Goal: Participate in discussion: Engage in conversation with other users on a specific topic

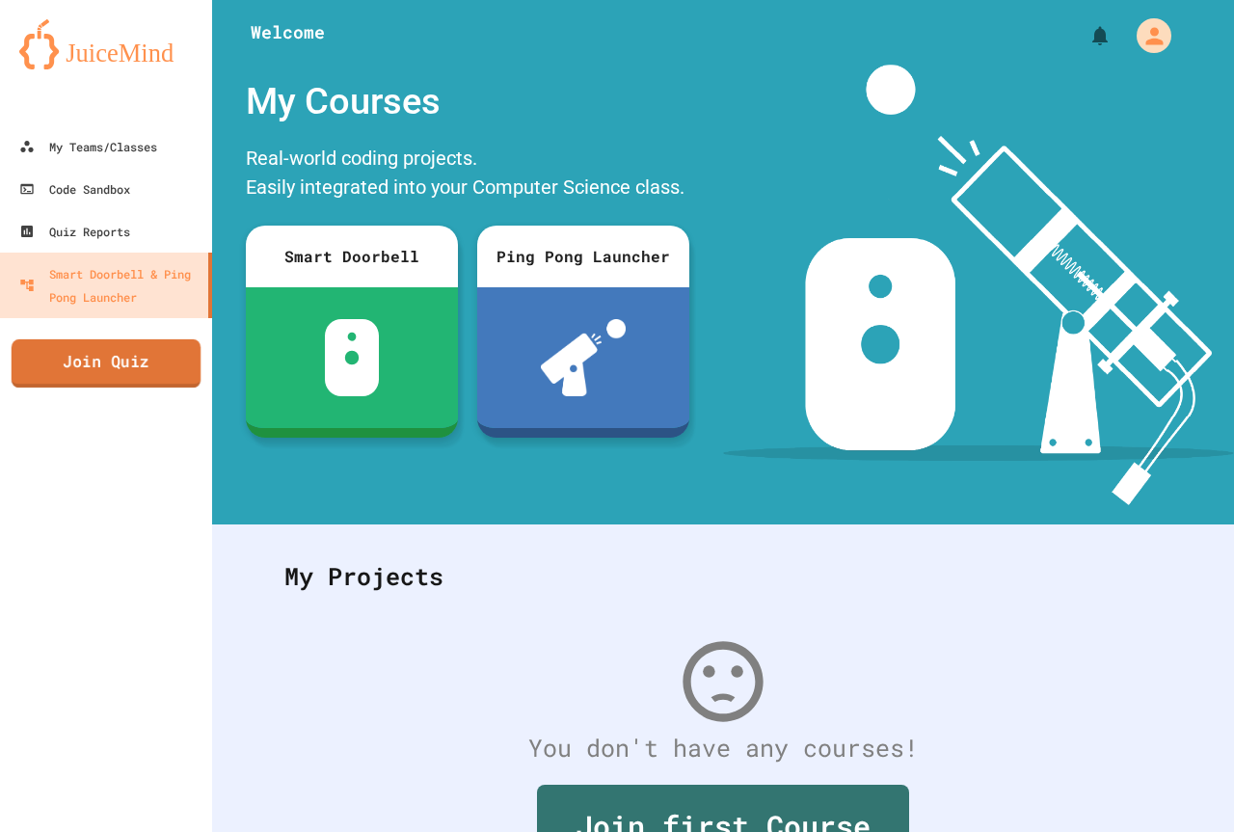
click at [88, 350] on link "Join Quiz" at bounding box center [106, 363] width 189 height 48
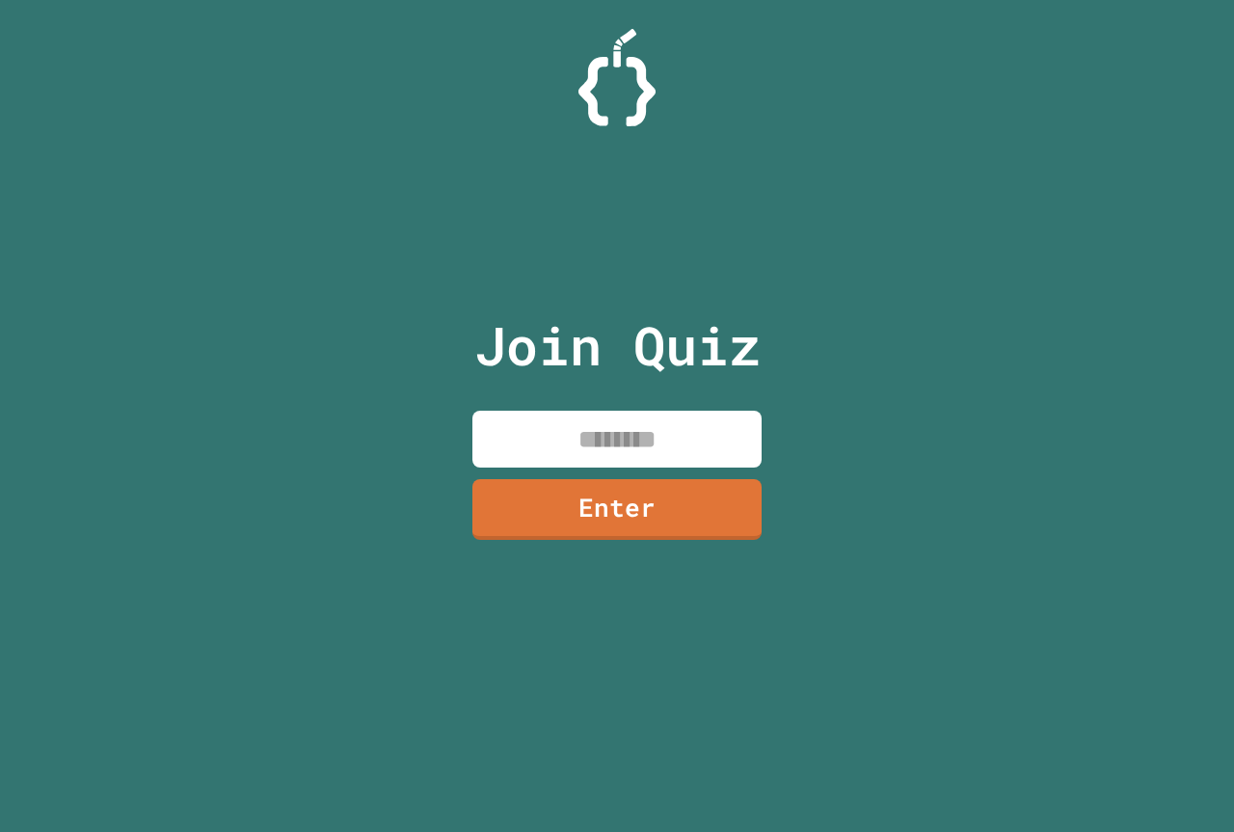
click at [524, 438] on input at bounding box center [616, 439] width 289 height 57
type input "********"
click at [578, 489] on link "Enter" at bounding box center [616, 508] width 294 height 64
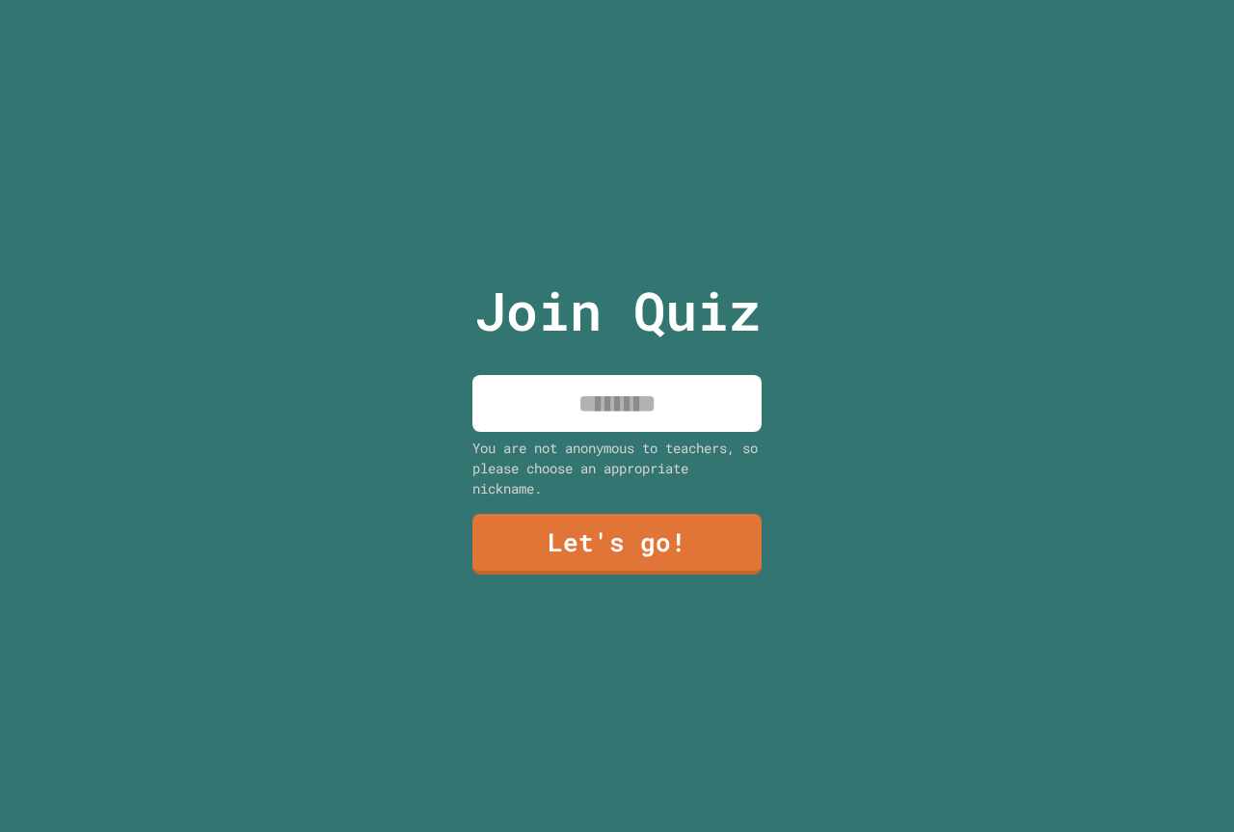
click at [597, 397] on input at bounding box center [616, 403] width 289 height 57
type input "*"
type input "*********"
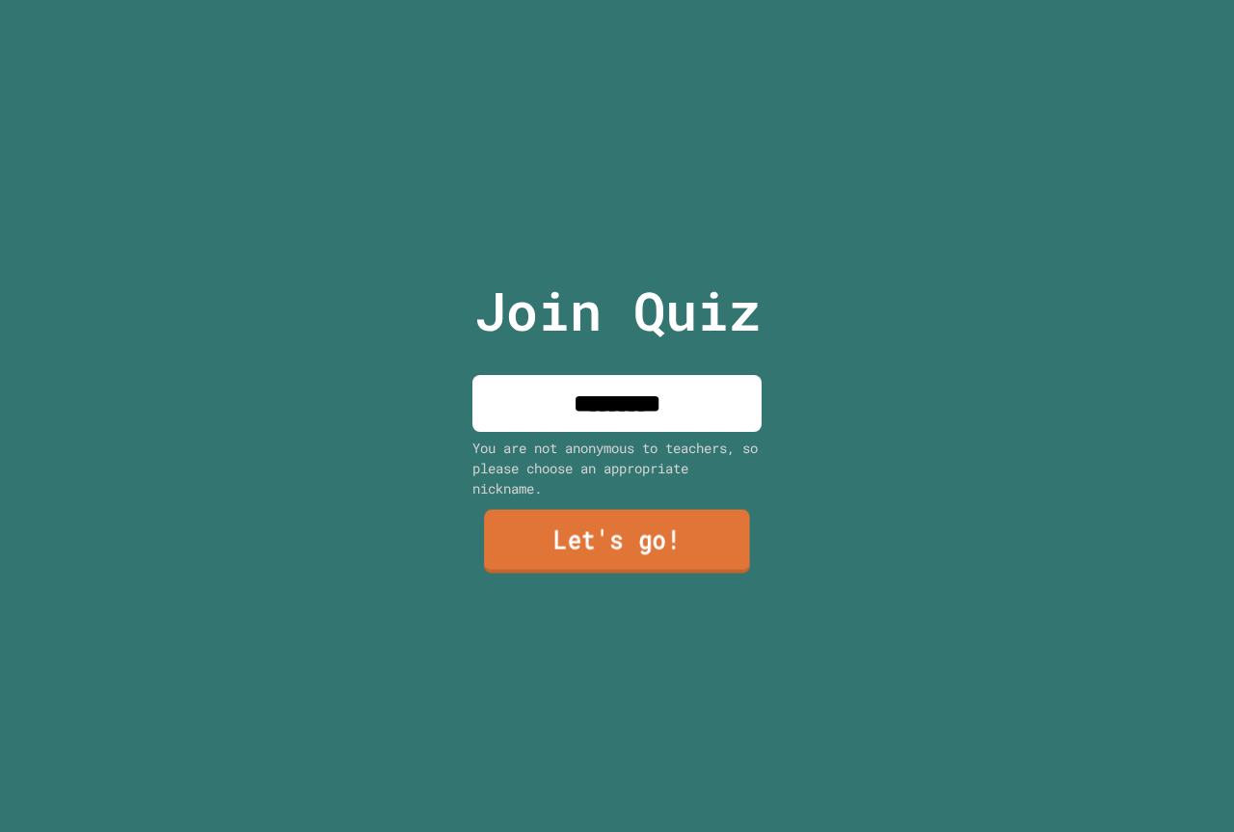
click at [608, 550] on link "Let's go!" at bounding box center [617, 542] width 266 height 64
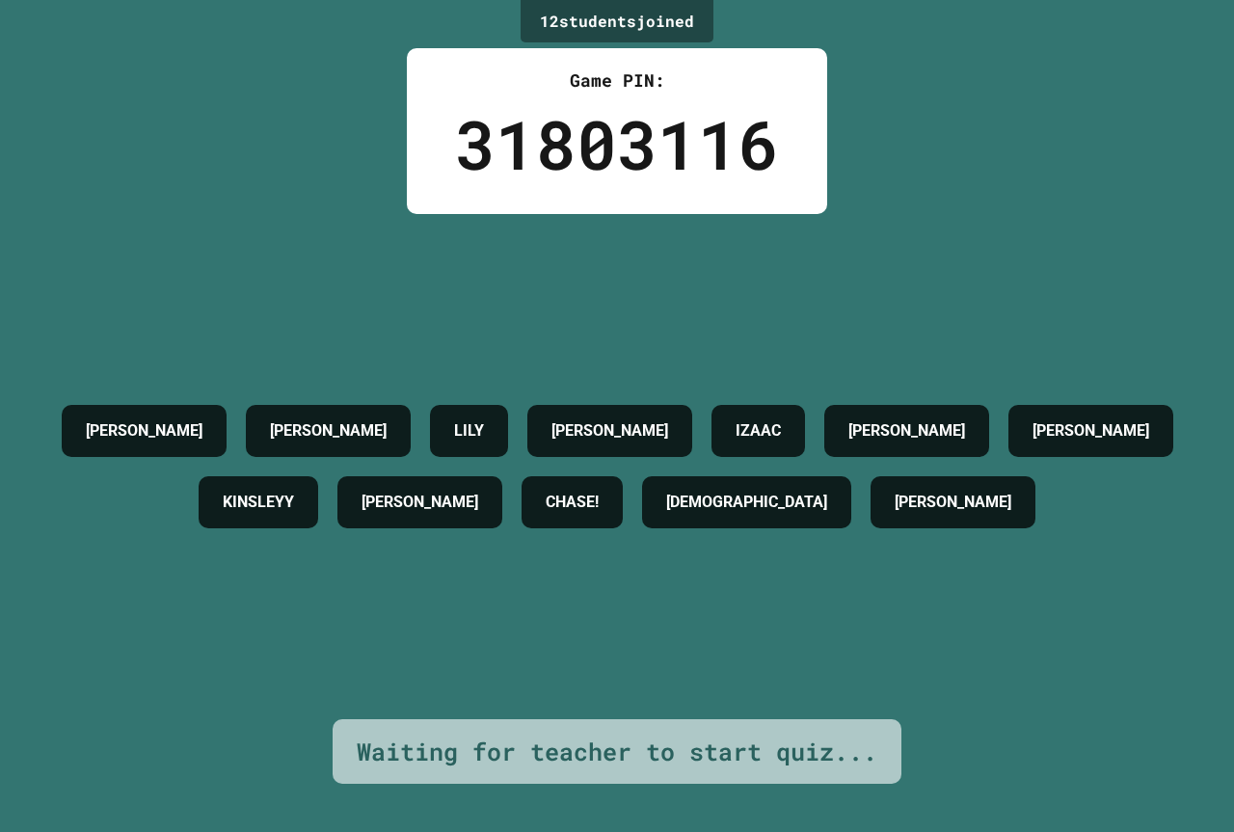
click at [894, 514] on h4 "[PERSON_NAME]" at bounding box center [952, 502] width 117 height 23
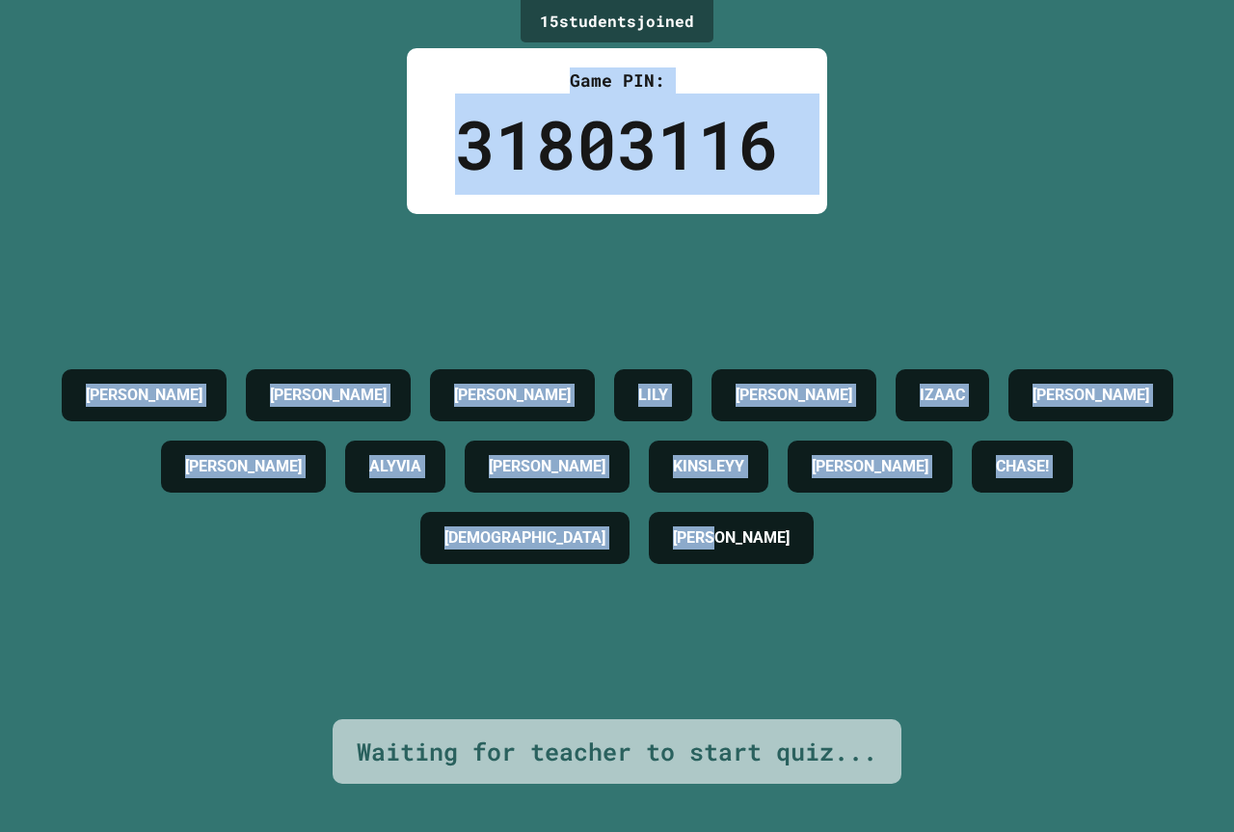
drag, startPoint x: 629, startPoint y: 543, endPoint x: 310, endPoint y: 6, distance: 624.4
click at [310, 6] on div "15 student s joined Game PIN: 31803116 [PERSON_NAME] [PERSON_NAME] [PERSON_NAME…" at bounding box center [617, 416] width 1234 height 832
copy div "Game PIN: 31803116 [PERSON_NAME] [PERSON_NAME] [PERSON_NAME] [PERSON_NAME] [PER…"
click at [331, 40] on div "15 student s joined Game PIN: 31803116 [PERSON_NAME] [PERSON_NAME] [PERSON_NAME…" at bounding box center [617, 416] width 1234 height 832
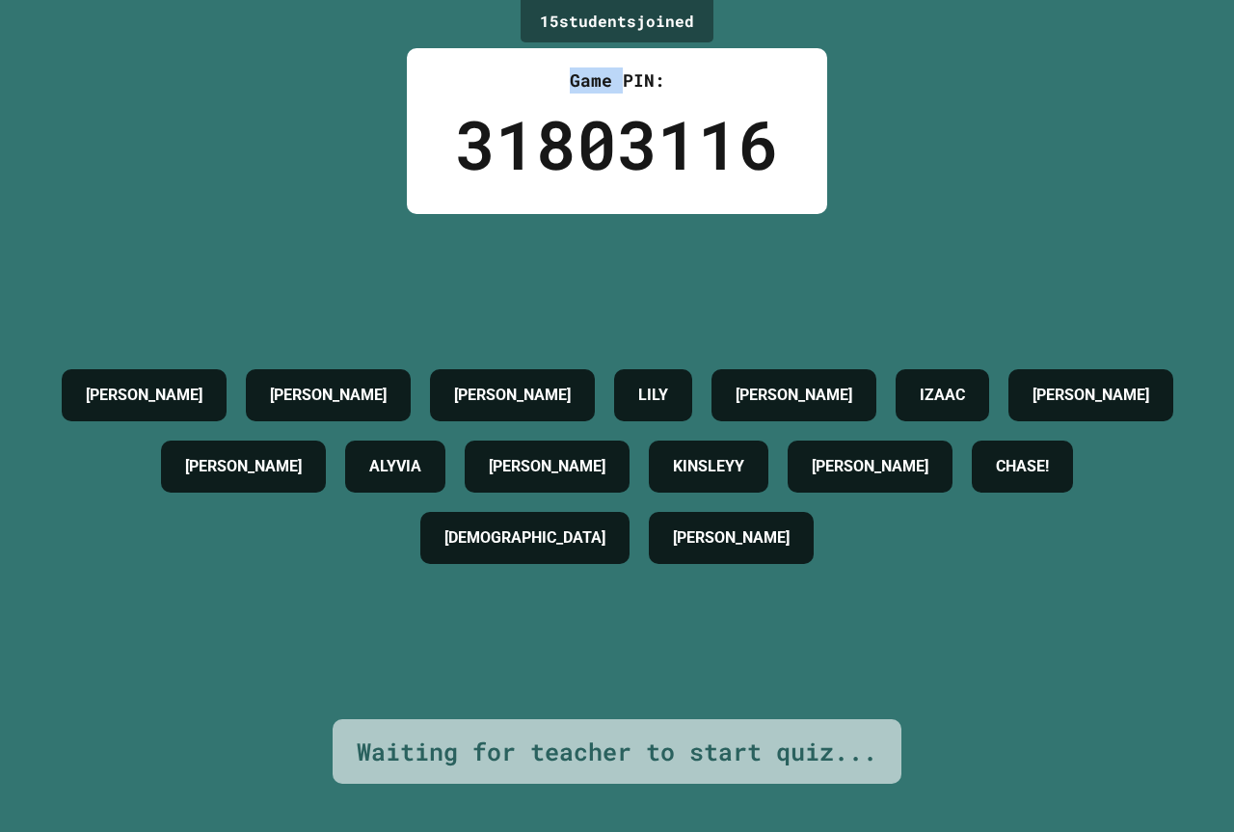
click at [332, 40] on div "15 student s joined Game PIN: 31803116 [PERSON_NAME] [PERSON_NAME] [PERSON_NAME…" at bounding box center [617, 416] width 1234 height 832
click at [338, 40] on div "15 student s joined Game PIN: 31803116 [PERSON_NAME] [PERSON_NAME] [PERSON_NAME…" at bounding box center [617, 416] width 1234 height 832
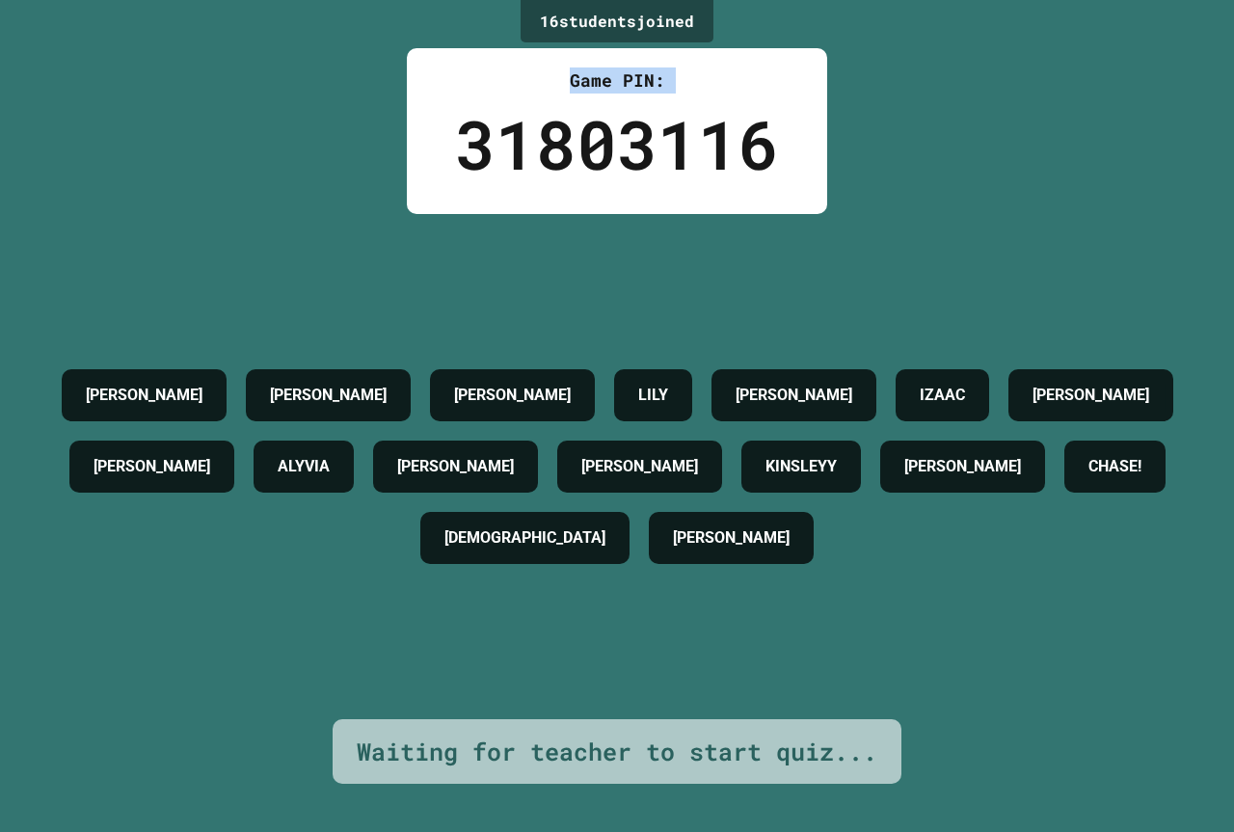
click at [345, 41] on div "16 student s joined Game PIN: 31803116 [PERSON_NAME] [PERSON_NAME] [PERSON_NAME…" at bounding box center [617, 416] width 1234 height 832
click at [357, 41] on div "16 student s joined Game PIN: 31803116 [PERSON_NAME] [PERSON_NAME] [PERSON_NAME…" at bounding box center [617, 416] width 1234 height 832
click at [390, 47] on div "16 student s joined Game PIN: 31803116 [PERSON_NAME] [PERSON_NAME] [PERSON_NAME…" at bounding box center [617, 416] width 1234 height 832
click at [385, 54] on div "16 student s joined Game PIN: 31803116 [PERSON_NAME] [PERSON_NAME] [PERSON_NAME…" at bounding box center [617, 416] width 1234 height 832
click at [382, 63] on div "16 student s joined Game PIN: 31803116 [PERSON_NAME] [PERSON_NAME] [PERSON_NAME…" at bounding box center [617, 416] width 1234 height 832
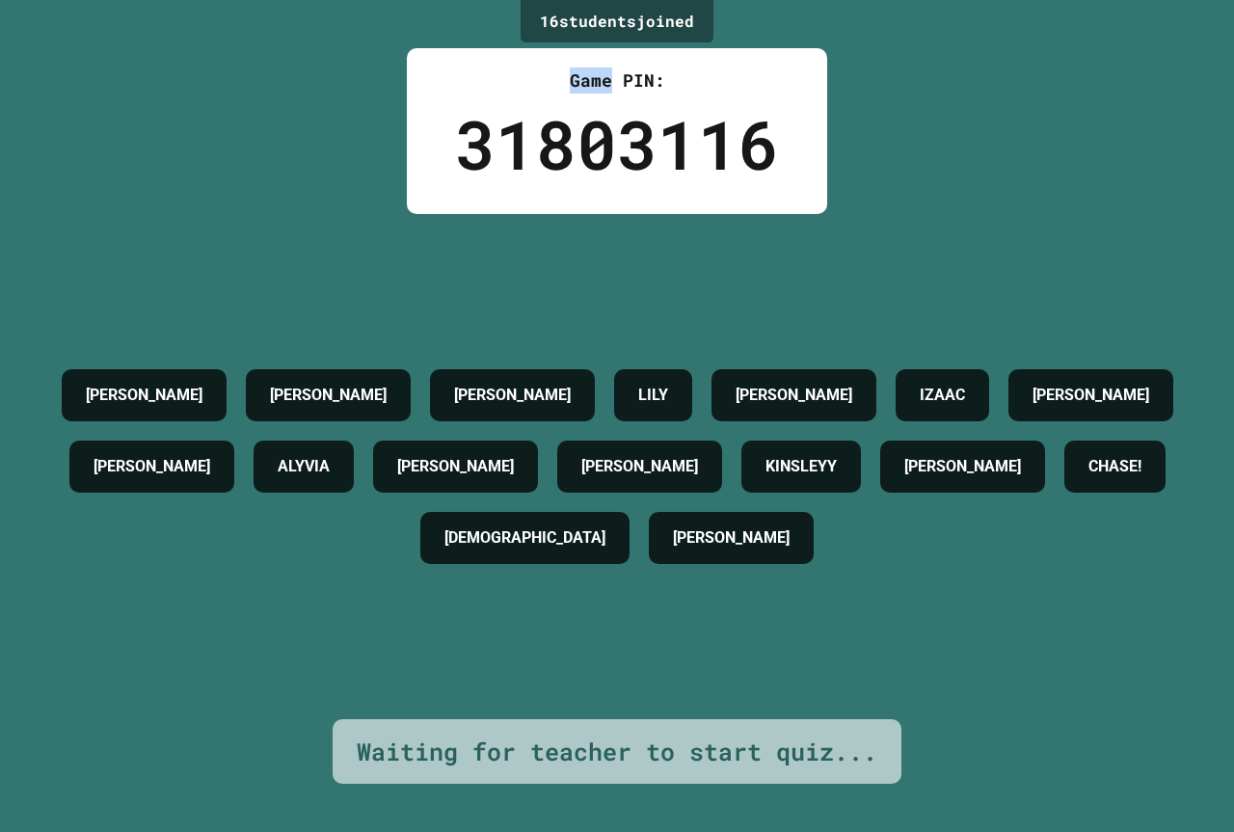
click at [382, 50] on div "16 student s joined Game PIN: 31803116 [PERSON_NAME] [PERSON_NAME] [PERSON_NAME…" at bounding box center [617, 416] width 1234 height 832
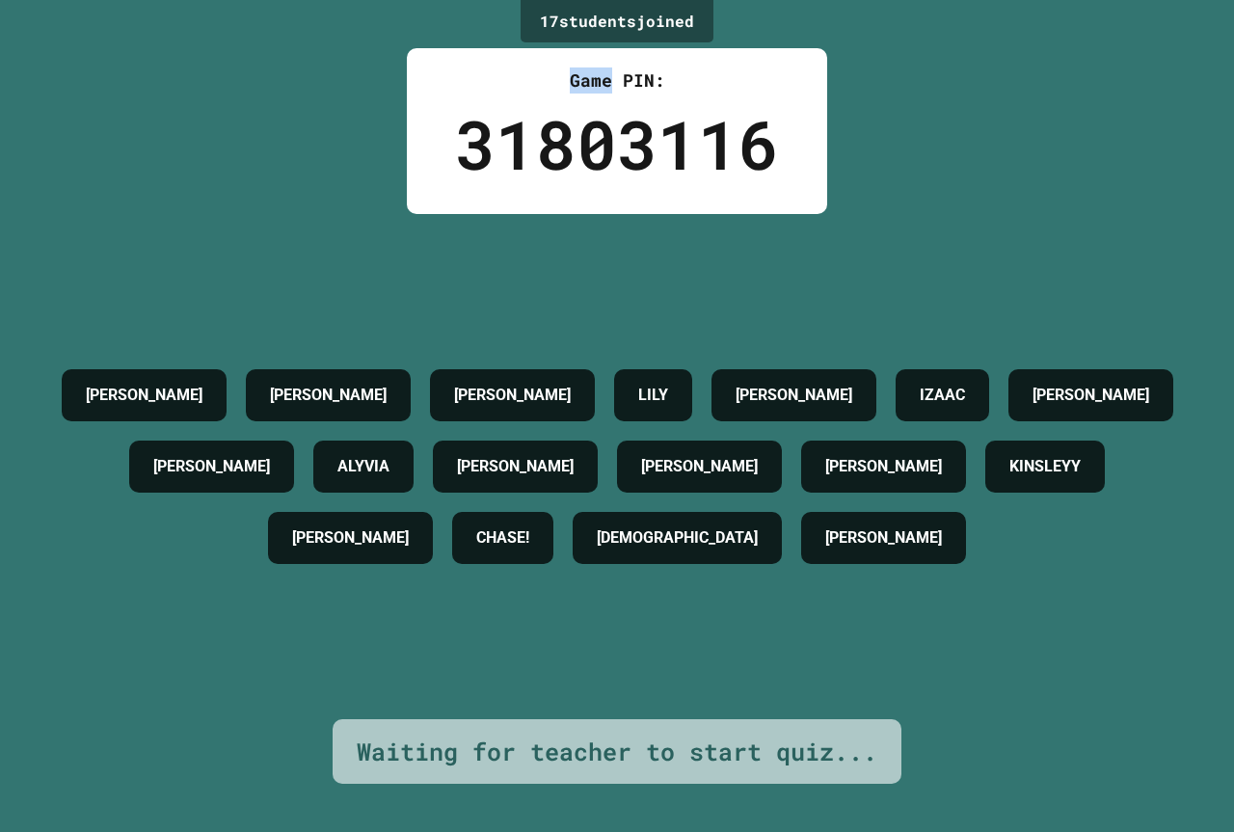
click at [382, 50] on div "17 student s joined Game PIN: 31803116 [PERSON_NAME] [PERSON_NAME] [PERSON_NAME…" at bounding box center [617, 416] width 1234 height 832
drag, startPoint x: 388, startPoint y: 23, endPoint x: 330, endPoint y: 53, distance: 65.9
click at [330, 53] on div "17 student s joined Game PIN: 31803116 [PERSON_NAME] [PERSON_NAME] [PERSON_NAME…" at bounding box center [617, 416] width 1234 height 832
drag, startPoint x: 327, startPoint y: 54, endPoint x: 308, endPoint y: 57, distance: 18.5
click at [325, 56] on div "17 student s joined Game PIN: 31803116 [PERSON_NAME] [PERSON_NAME] [PERSON_NAME…" at bounding box center [617, 416] width 1234 height 832
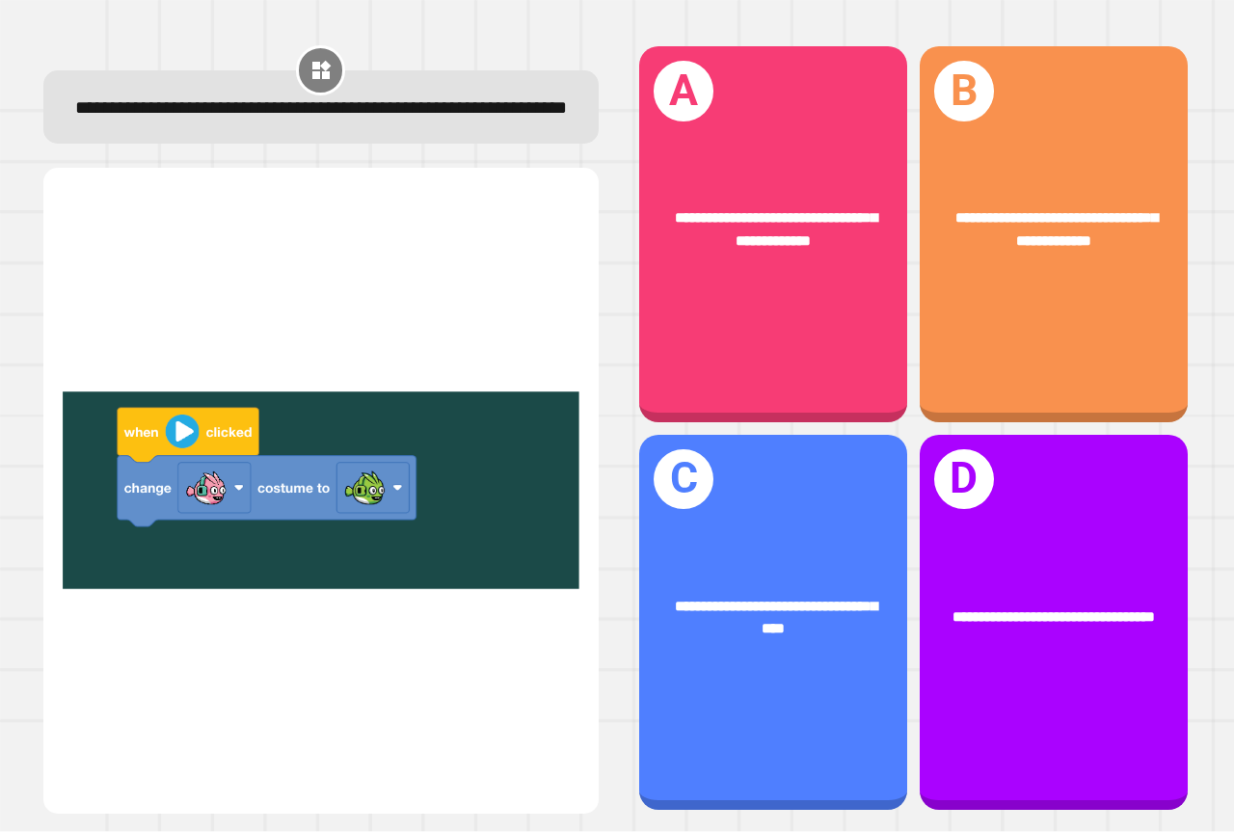
click at [359, 485] on img at bounding box center [321, 490] width 517 height 597
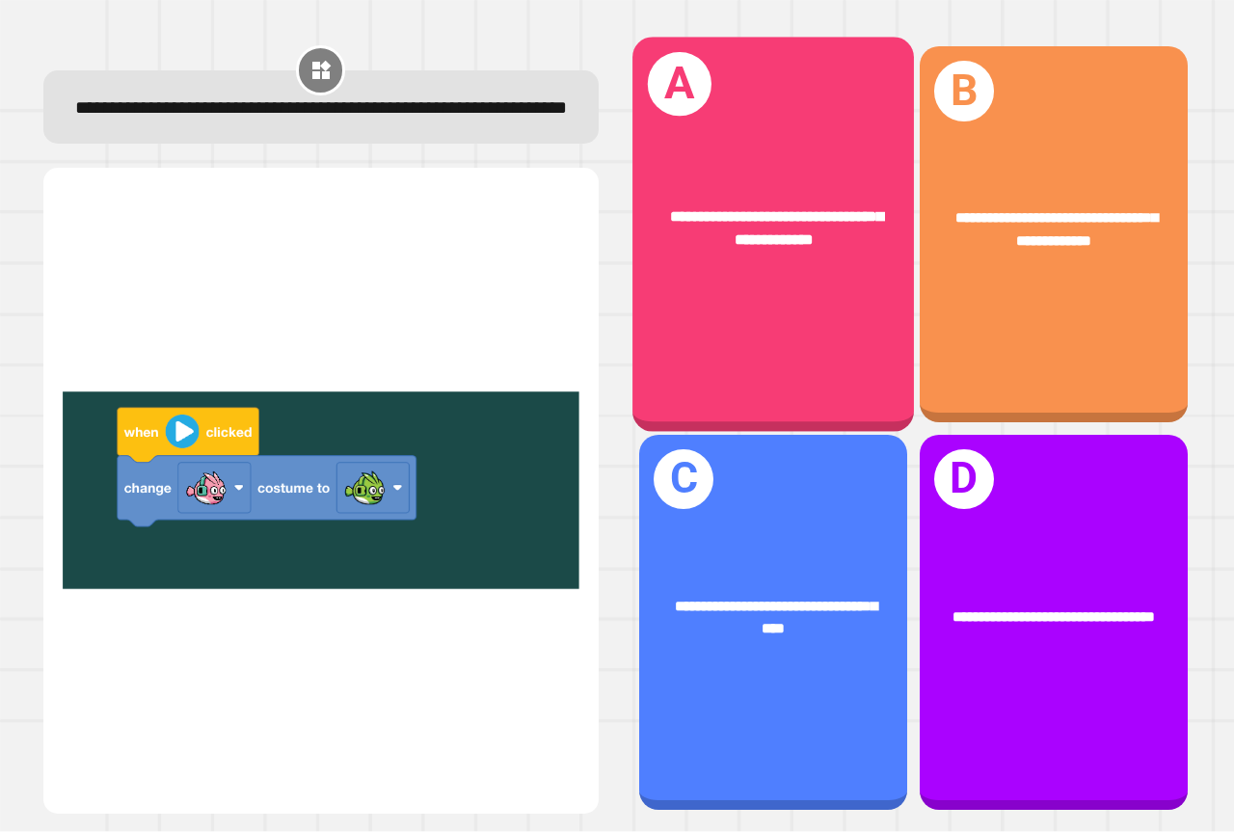
click at [836, 218] on span "**********" at bounding box center [776, 228] width 213 height 39
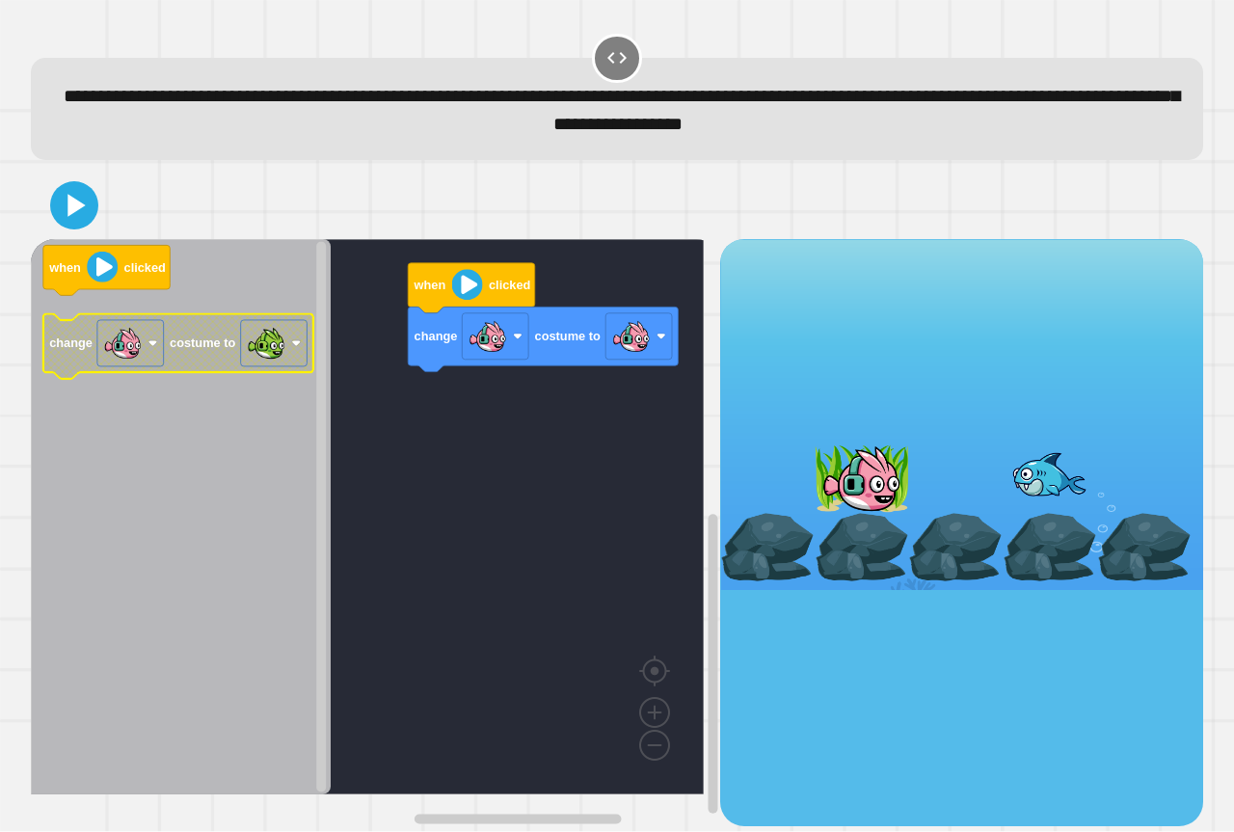
click at [274, 392] on icon "when clicked change costume to" at bounding box center [181, 516] width 300 height 555
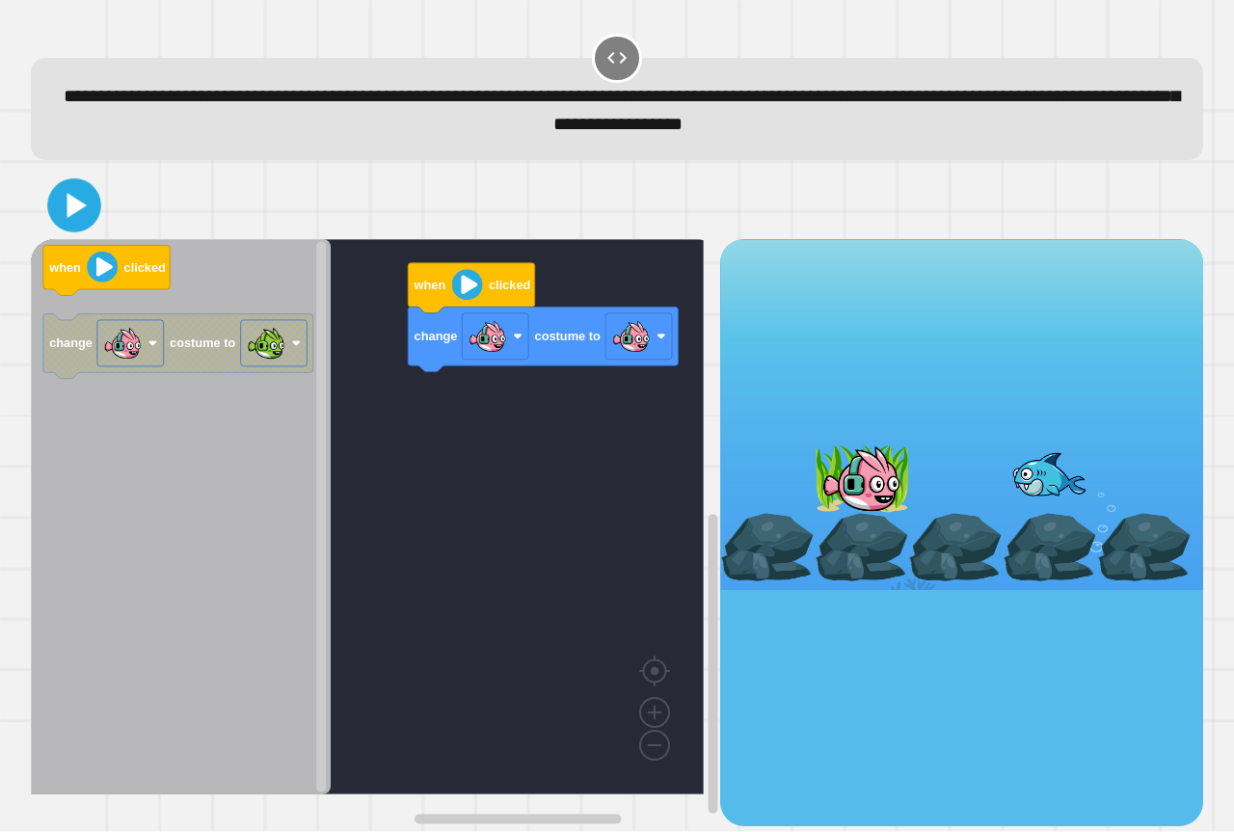
click at [67, 225] on icon at bounding box center [74, 205] width 43 height 43
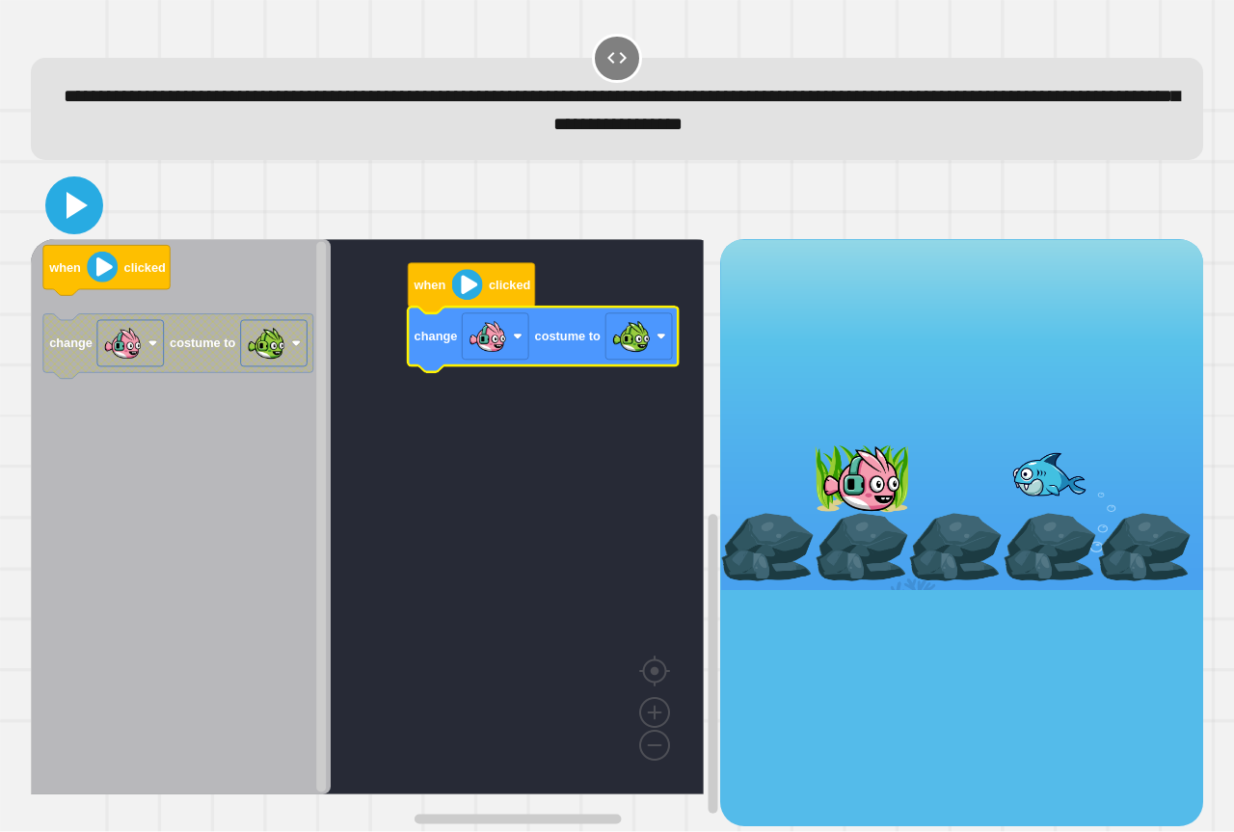
click at [87, 212] on icon at bounding box center [74, 205] width 46 height 46
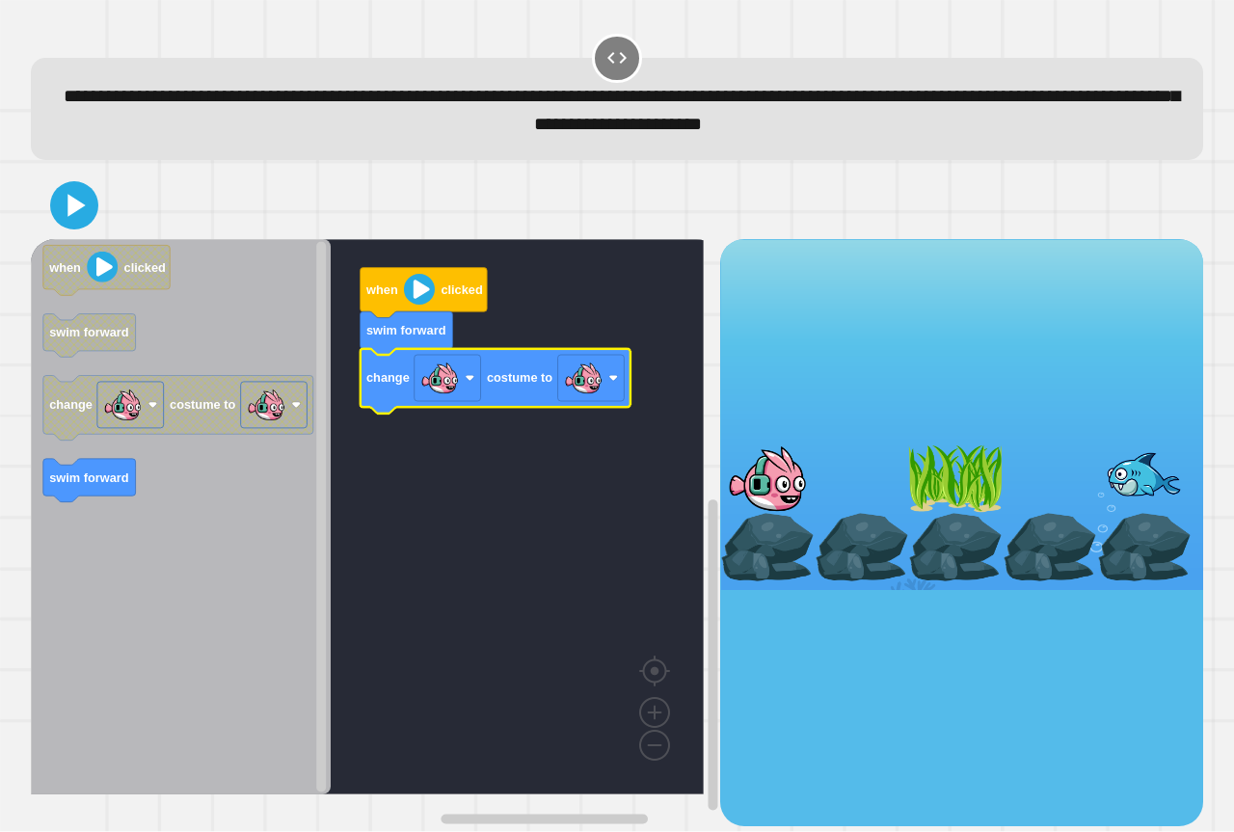
click at [631, 388] on rect "Blockly Workspace" at bounding box center [367, 516] width 673 height 555
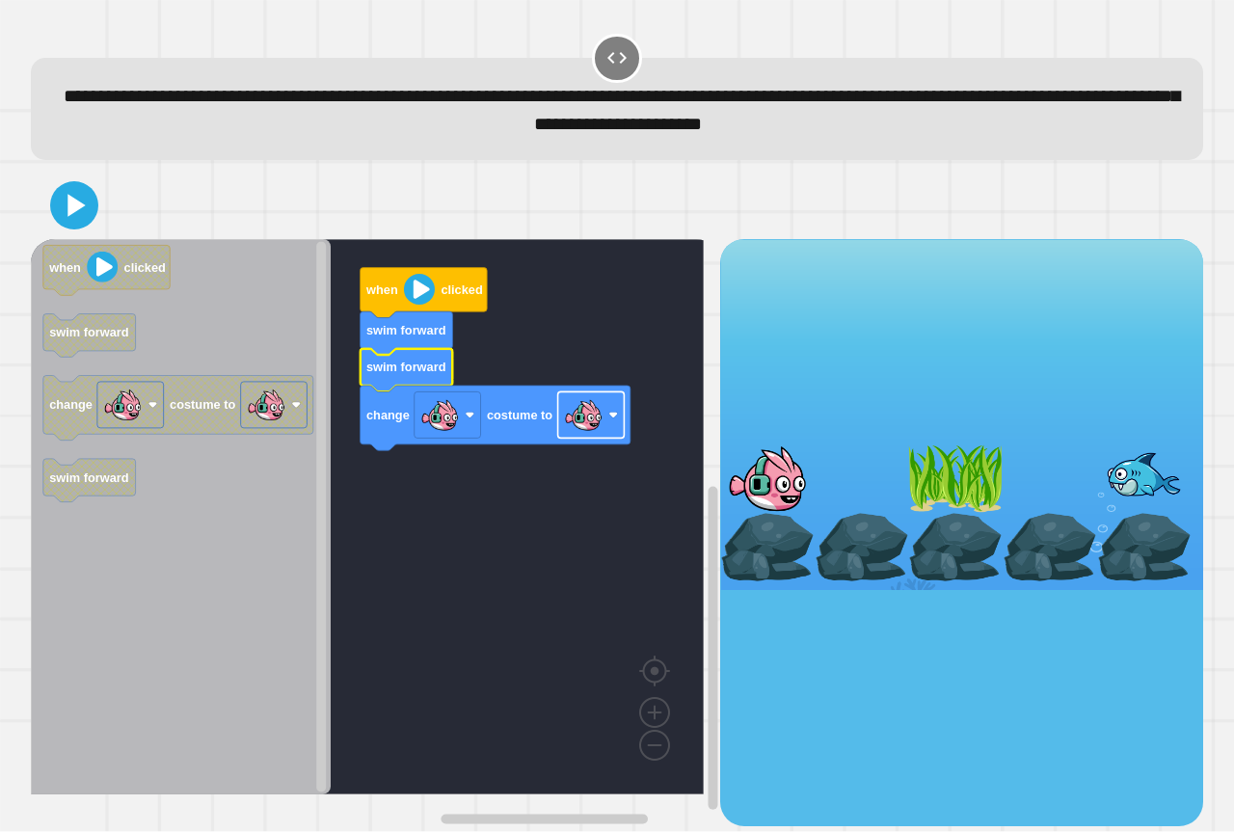
click at [569, 420] on image "Blockly Workspace" at bounding box center [583, 415] width 39 height 39
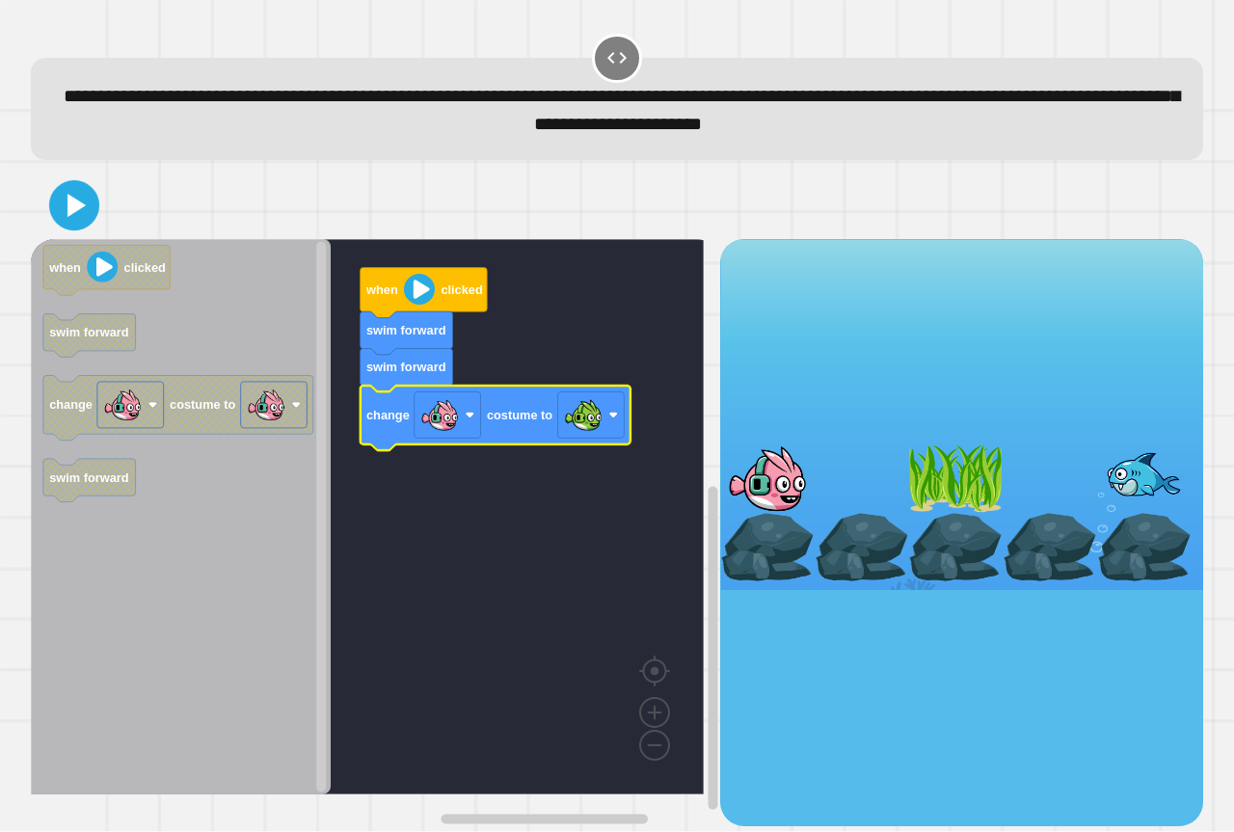
click at [80, 217] on icon at bounding box center [74, 206] width 40 height 40
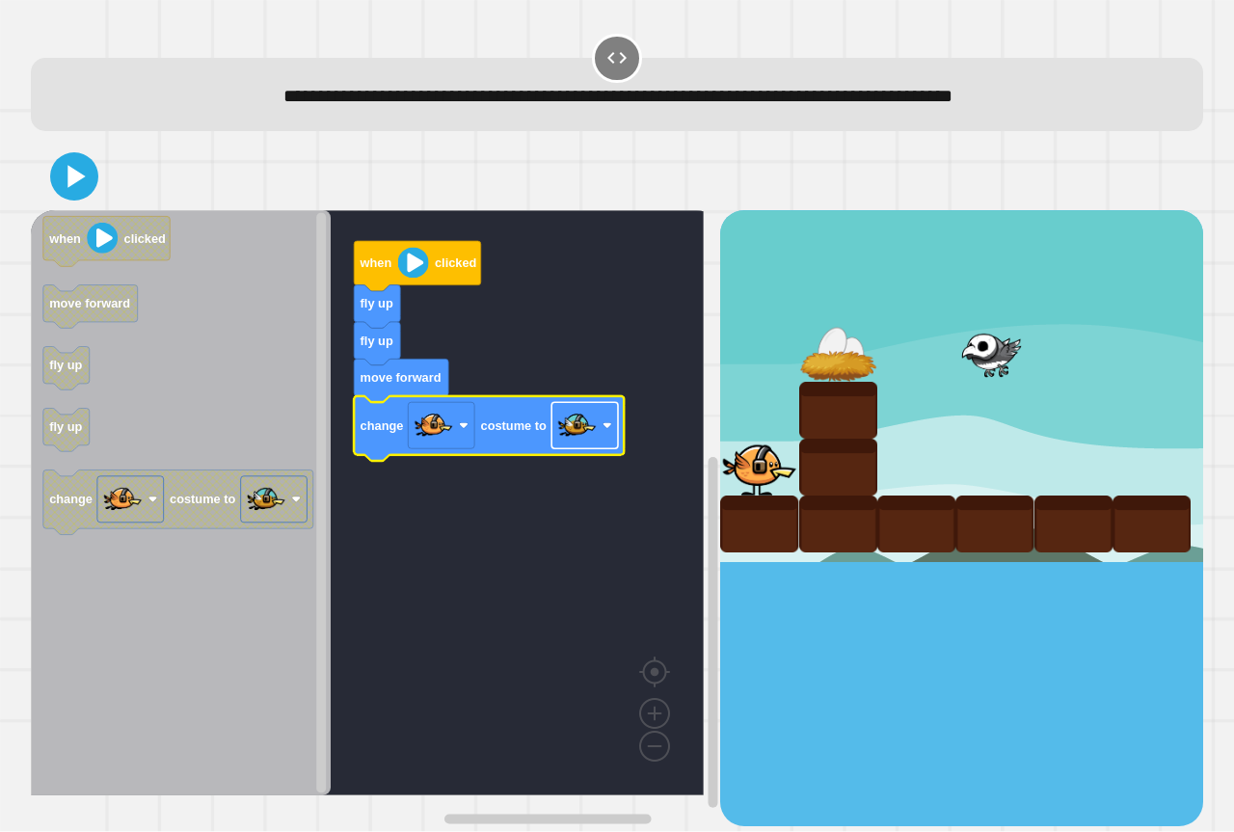
click at [588, 426] on image "Blockly Workspace" at bounding box center [577, 426] width 39 height 39
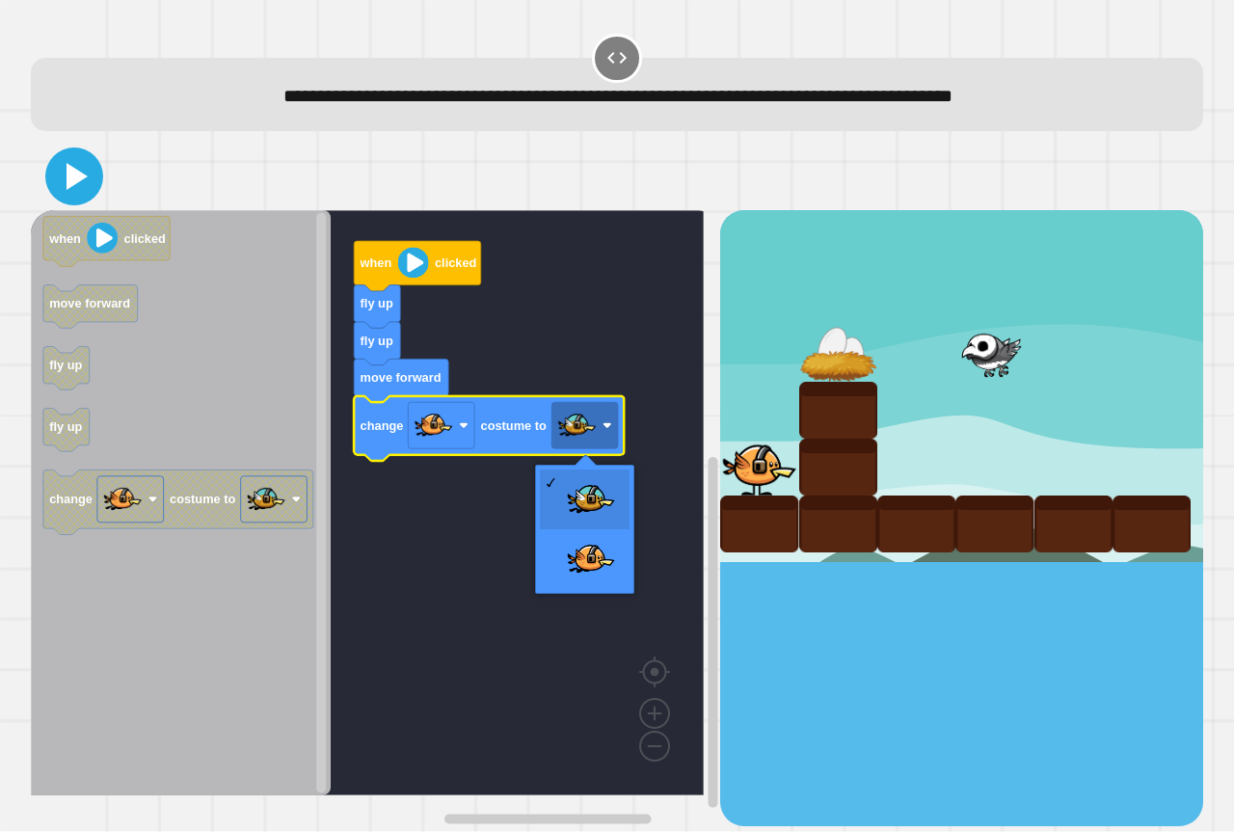
click at [71, 182] on icon at bounding box center [76, 176] width 21 height 27
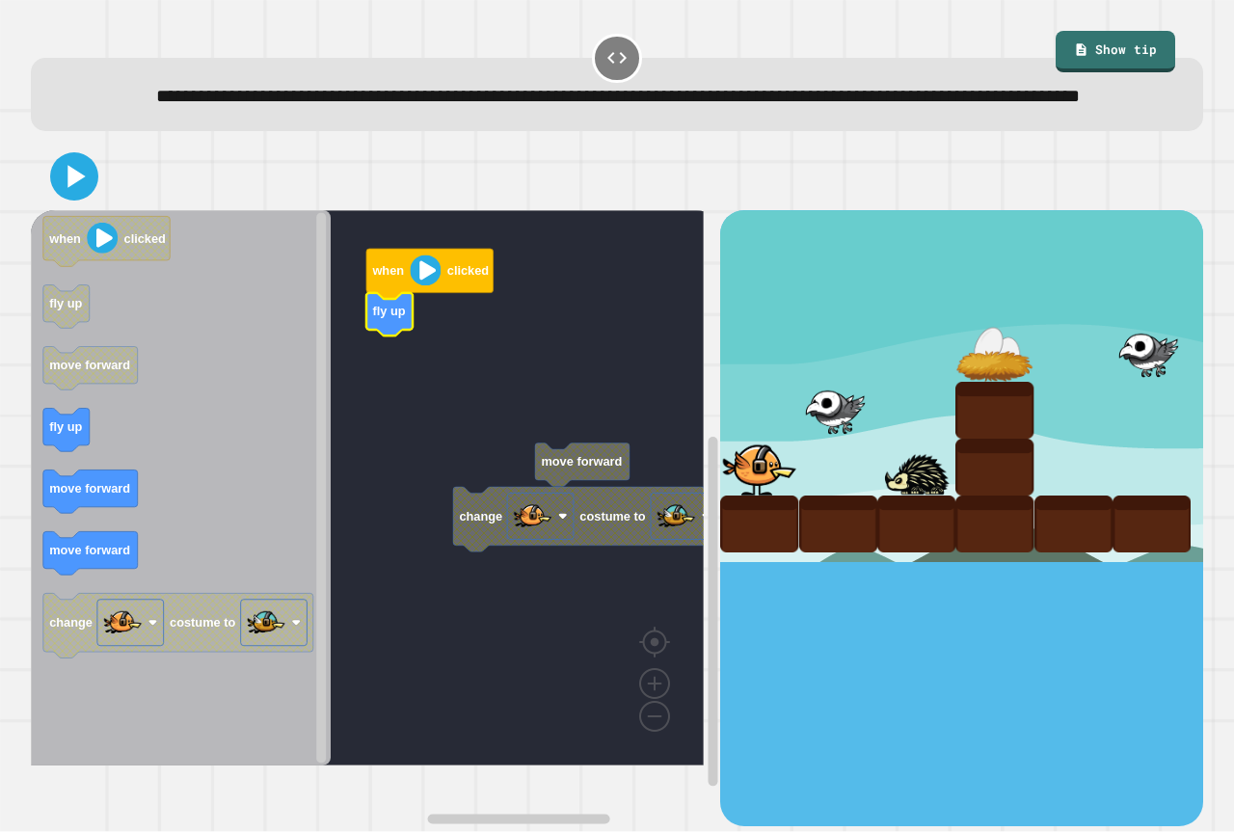
click at [383, 336] on icon "Blockly Workspace" at bounding box center [389, 314] width 46 height 43
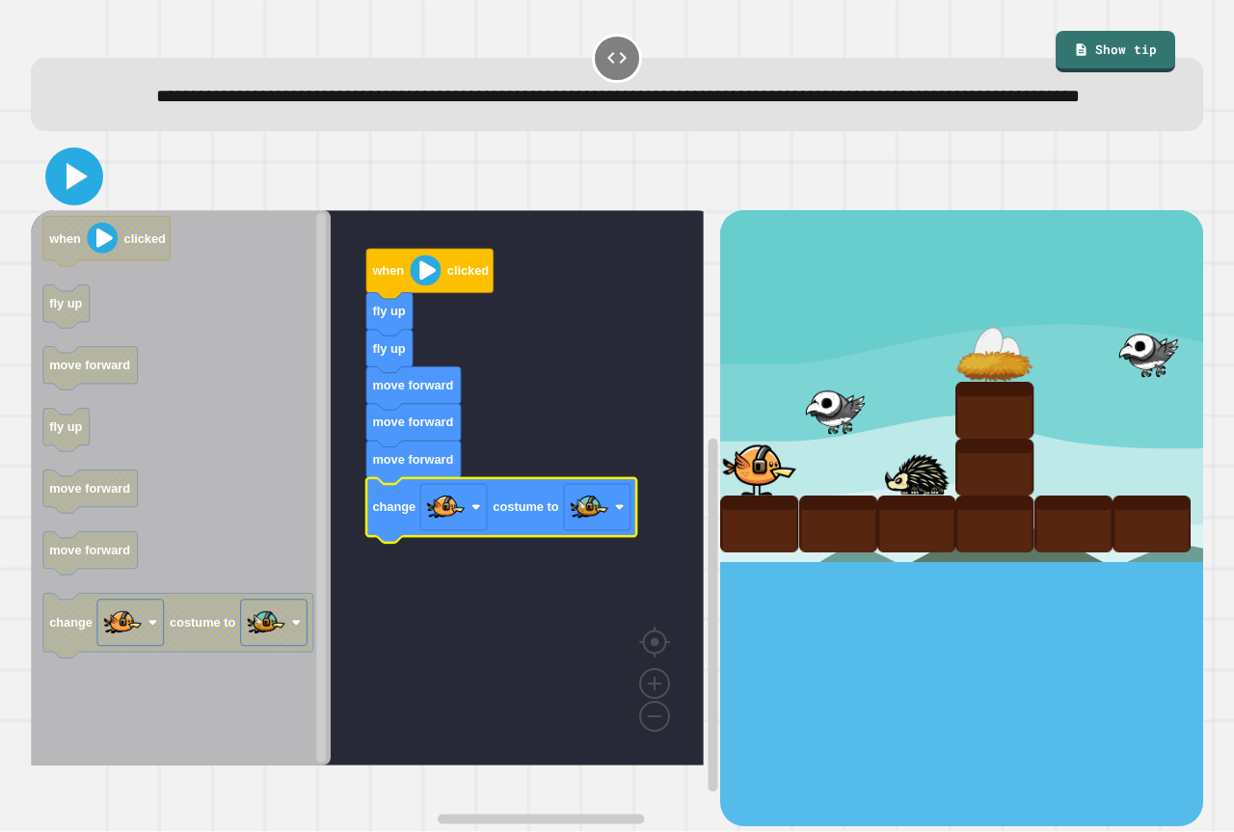
click at [84, 199] on icon at bounding box center [74, 176] width 46 height 46
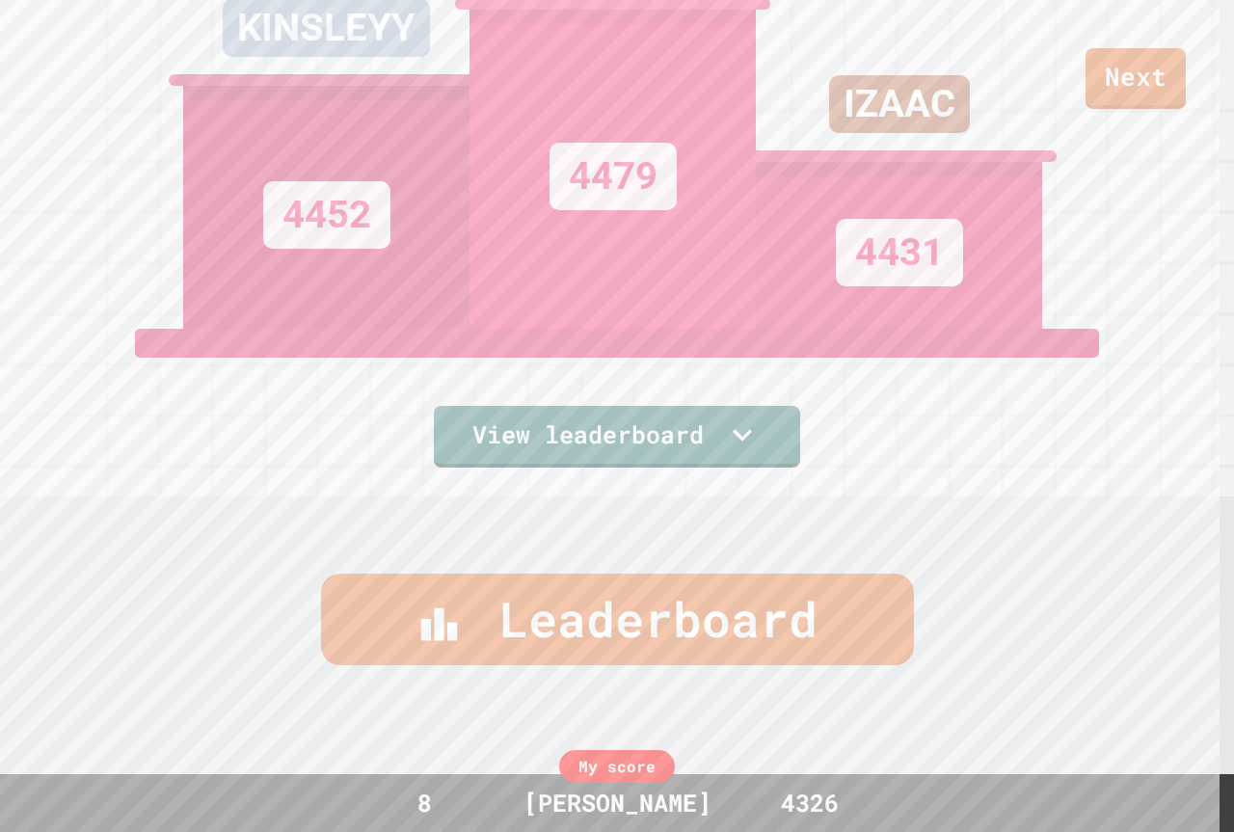
scroll to position [68, 0]
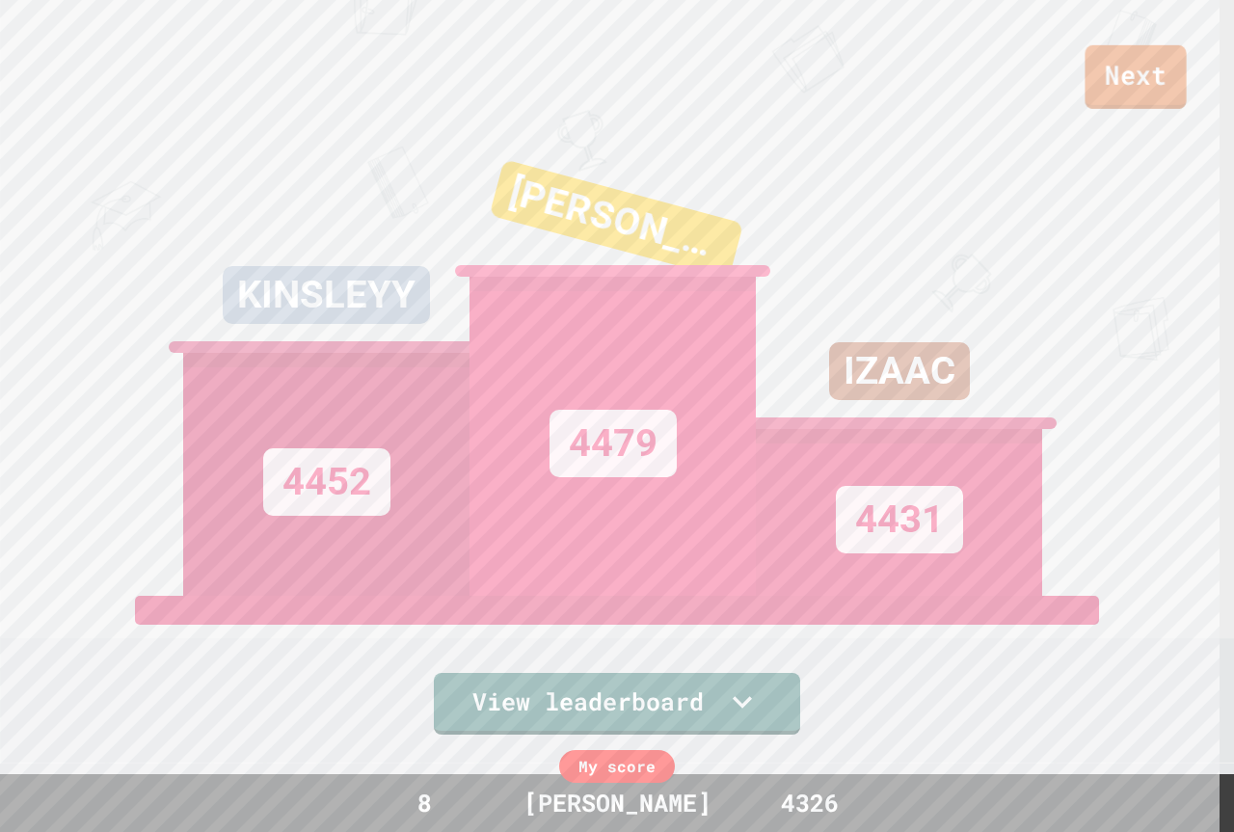
click at [1157, 66] on link "Next" at bounding box center [1134, 77] width 101 height 64
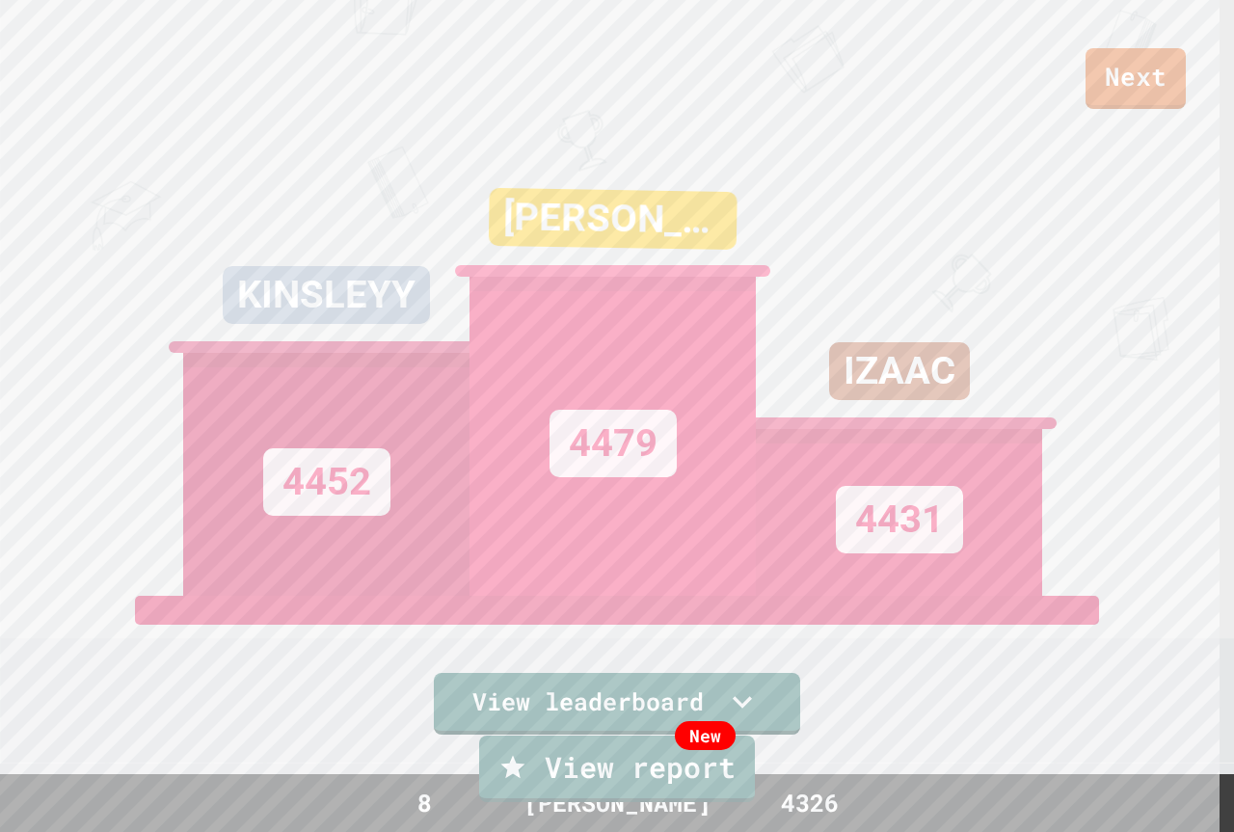
drag, startPoint x: 578, startPoint y: 577, endPoint x: 587, endPoint y: 567, distance: 13.7
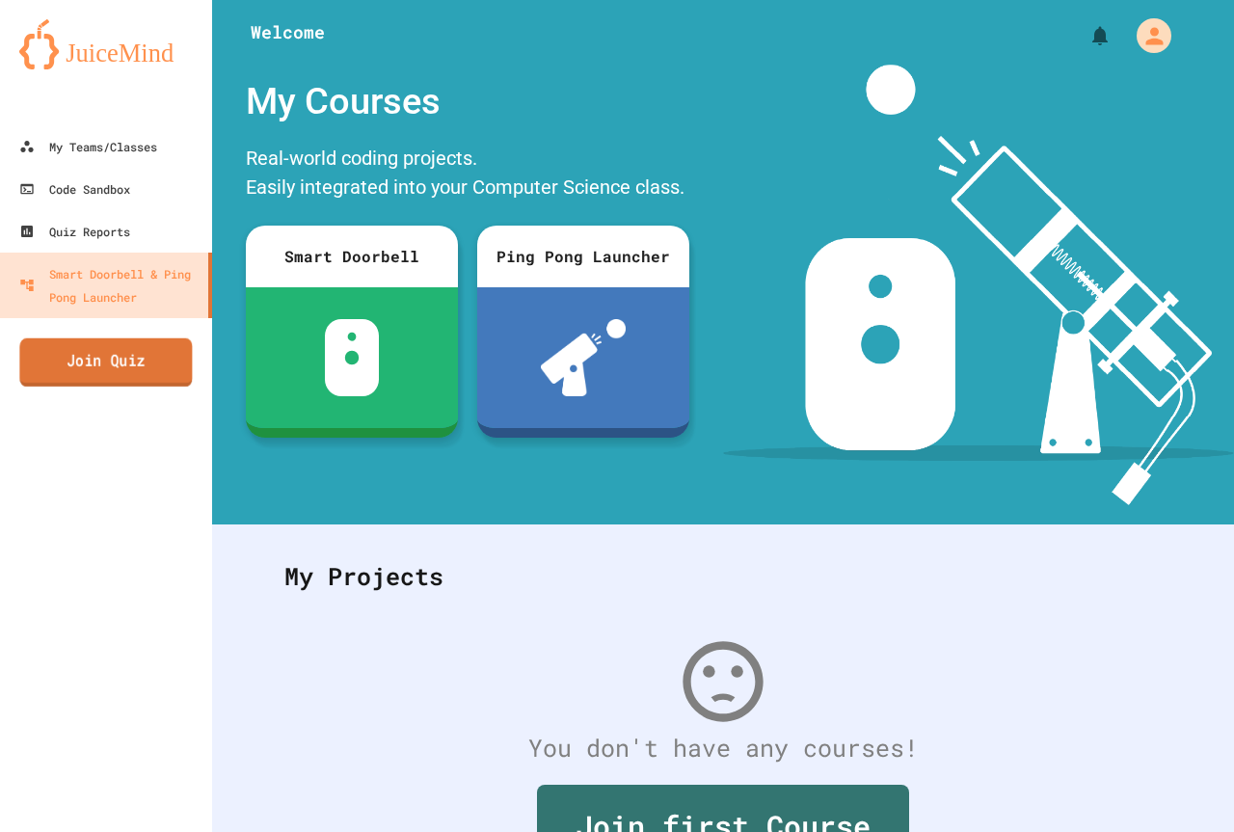
click at [101, 345] on link "Join Quiz" at bounding box center [105, 362] width 173 height 48
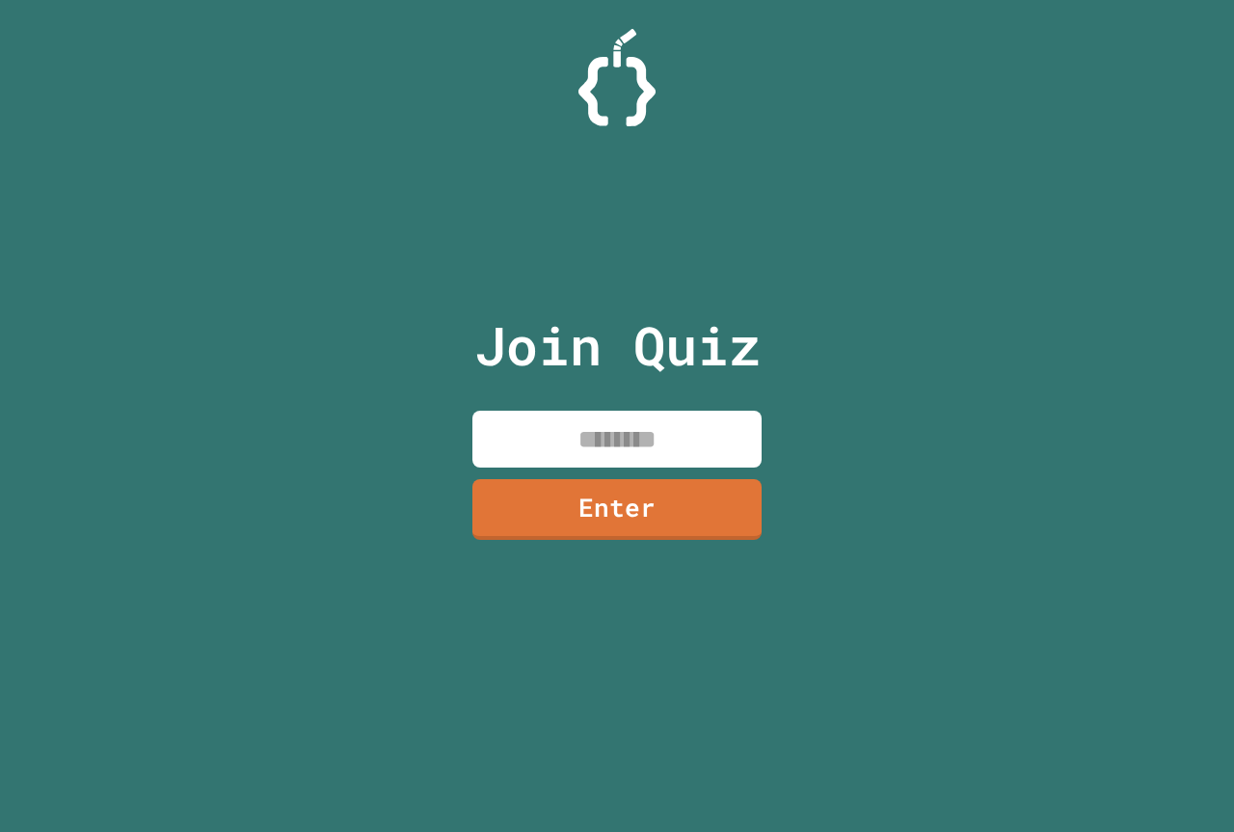
click at [587, 424] on input at bounding box center [616, 439] width 289 height 57
type input "********"
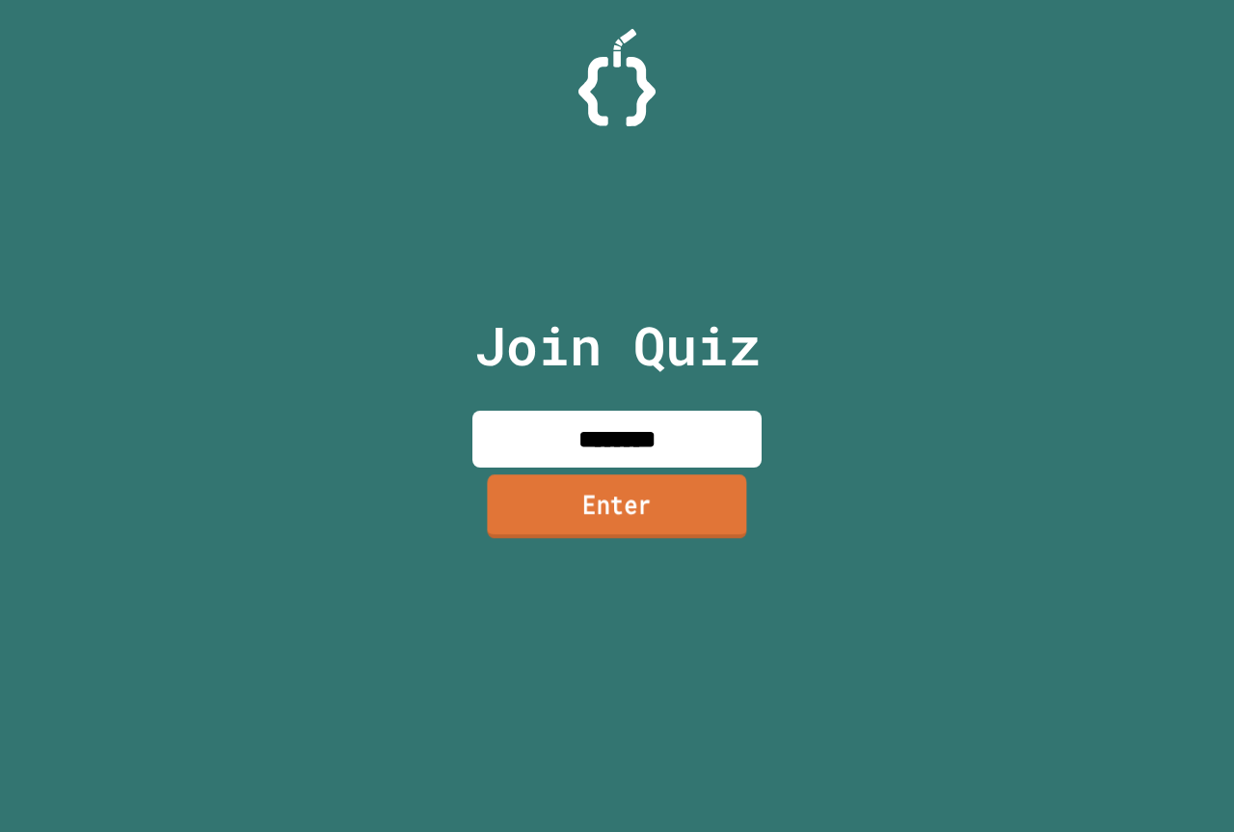
click at [621, 494] on link "Enter" at bounding box center [616, 506] width 259 height 64
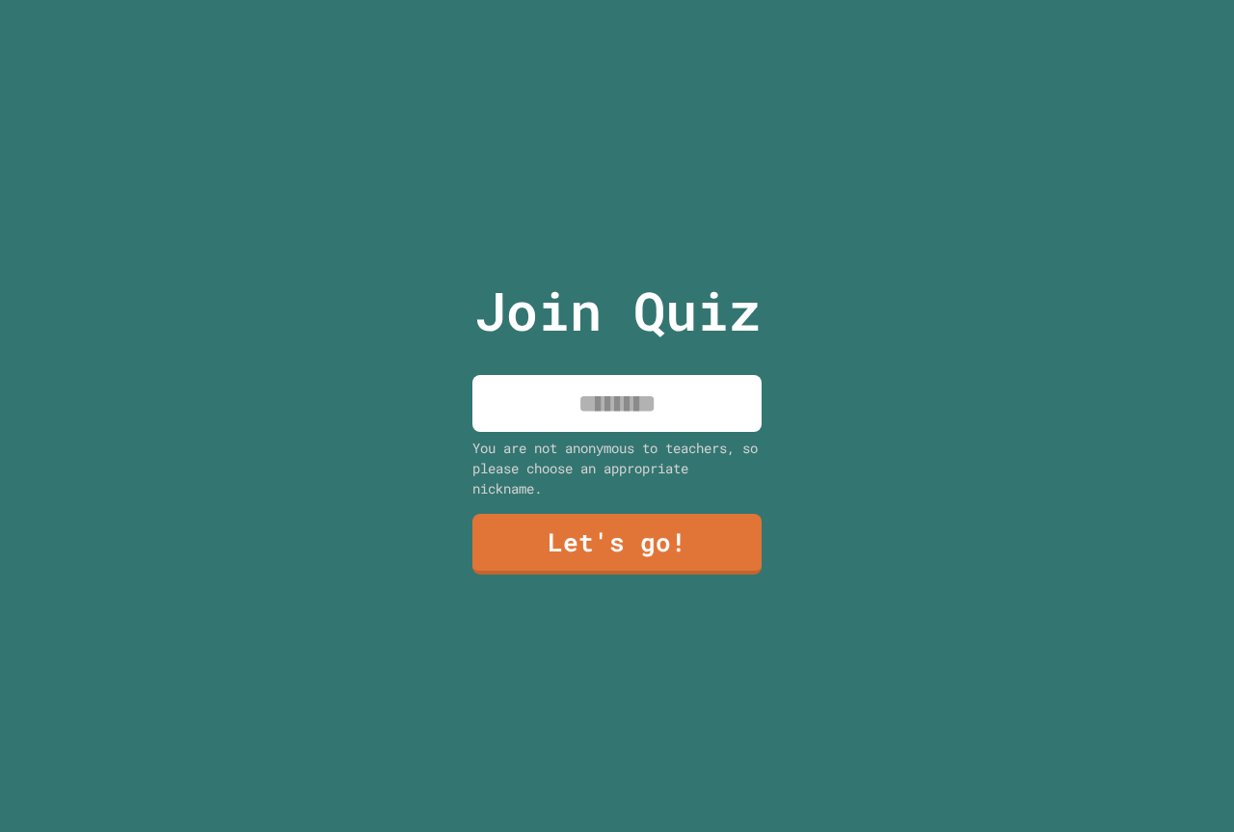
click at [545, 412] on input at bounding box center [616, 403] width 289 height 57
type input "*********"
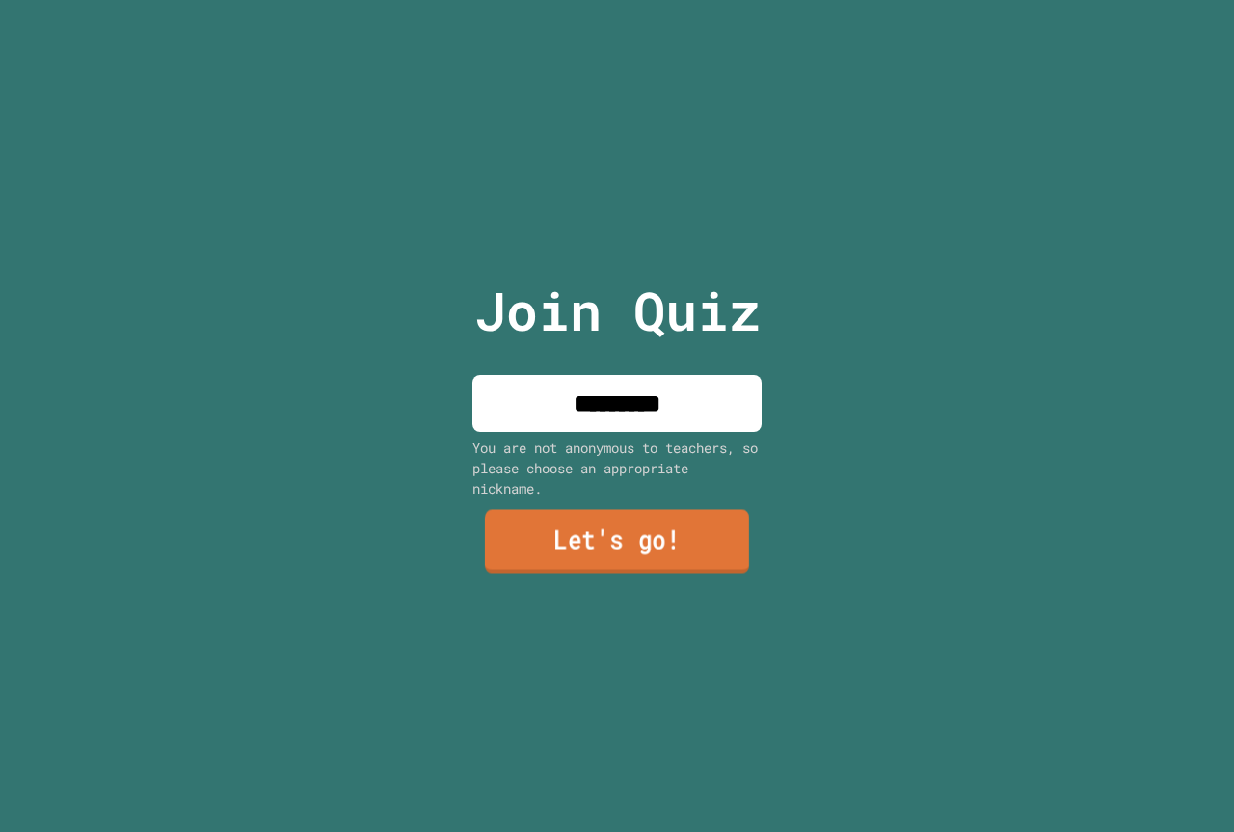
click at [668, 553] on link "Let's go!" at bounding box center [617, 542] width 264 height 64
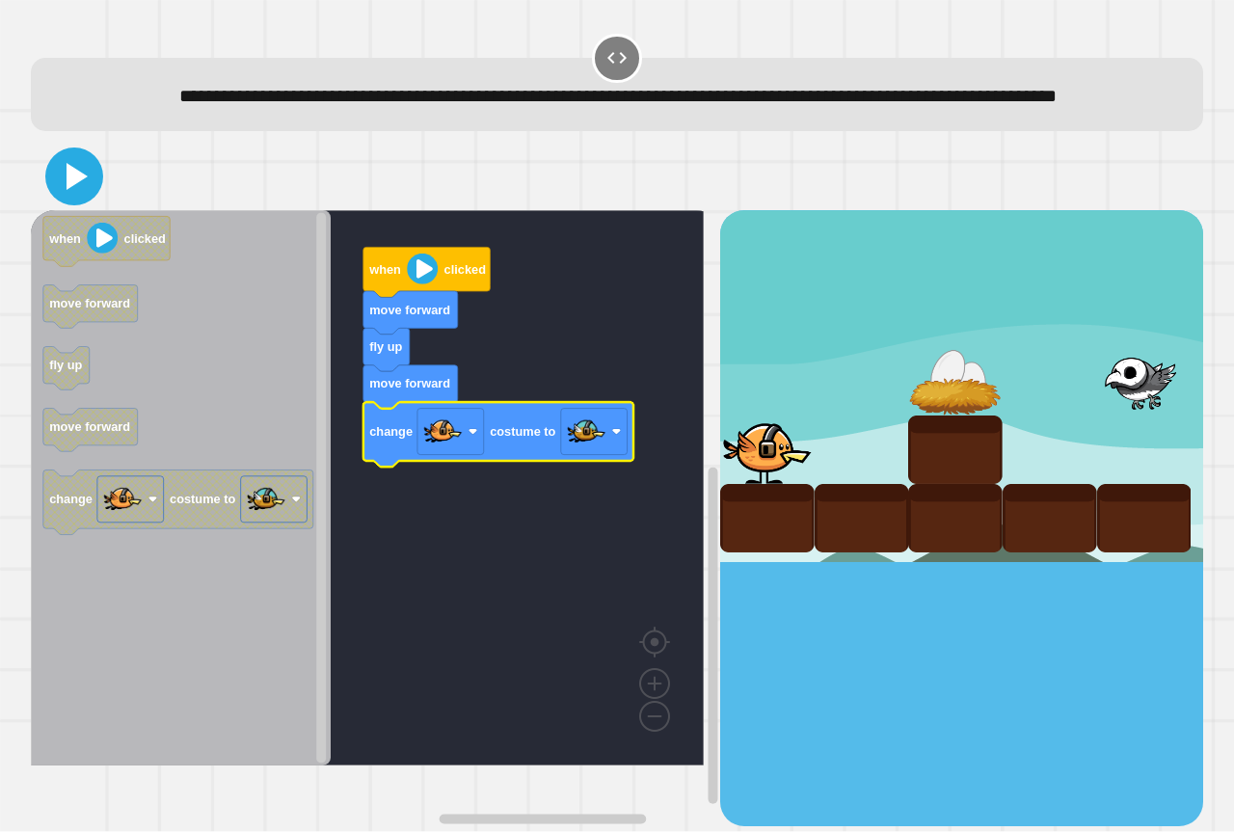
click at [76, 190] on icon at bounding box center [76, 176] width 21 height 27
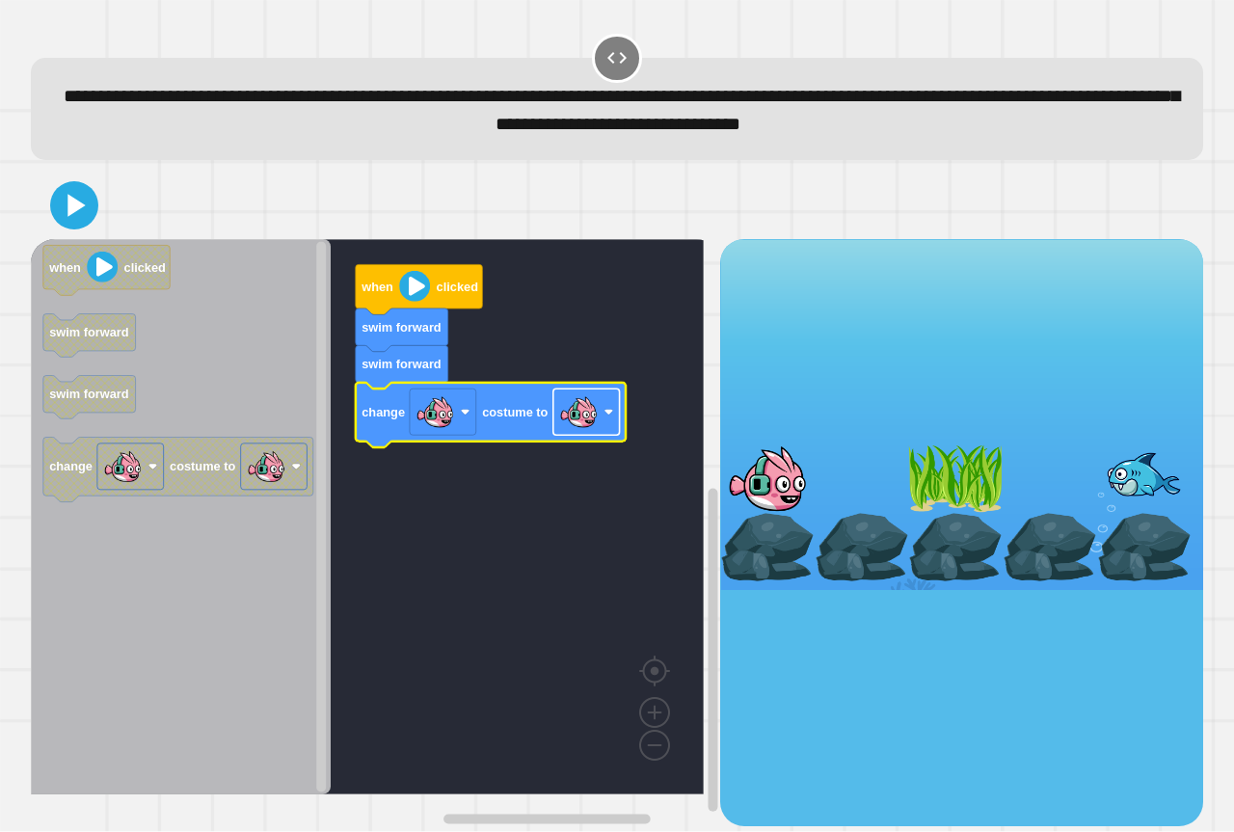
click at [584, 425] on image "Blockly Workspace" at bounding box center [578, 412] width 39 height 39
click at [56, 223] on icon at bounding box center [74, 205] width 46 height 46
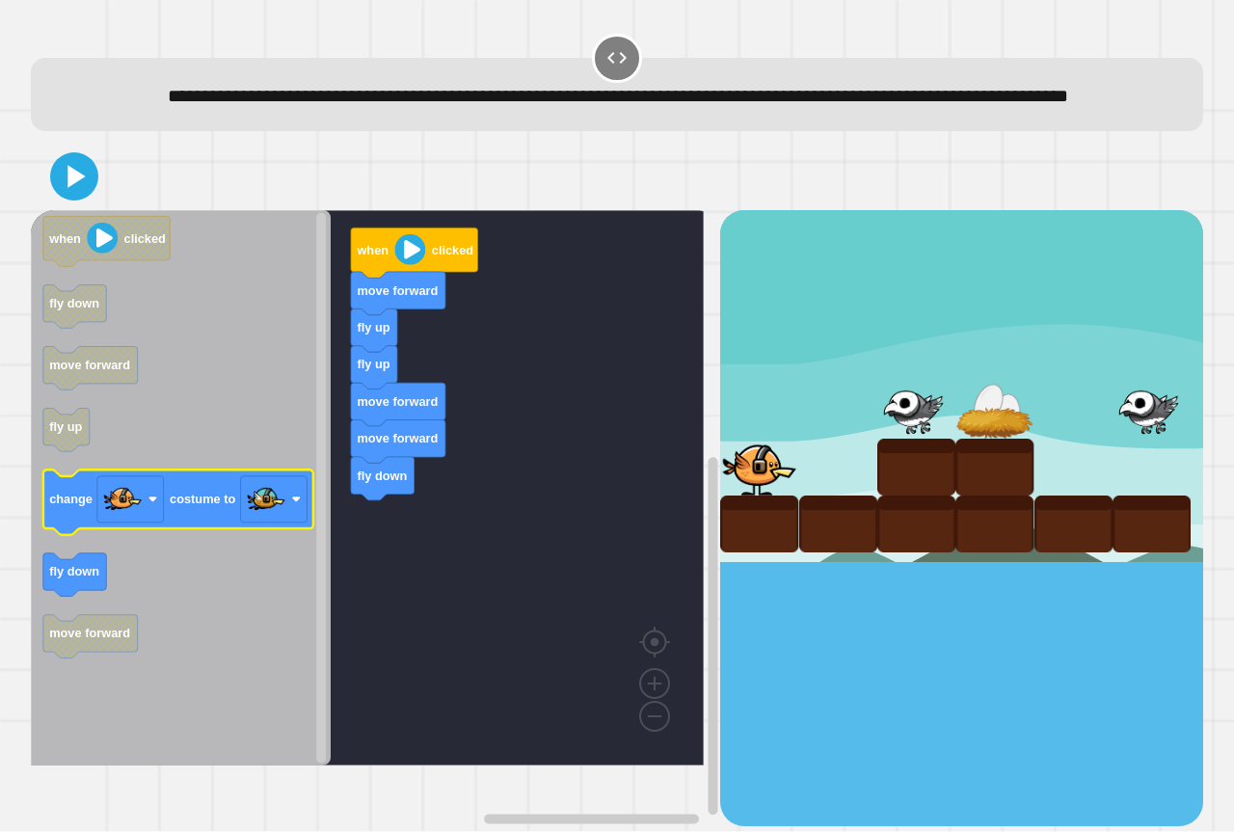
click at [222, 554] on g "when clicked fly down move forward fly up change costume to fly down move forwa…" at bounding box center [178, 437] width 270 height 441
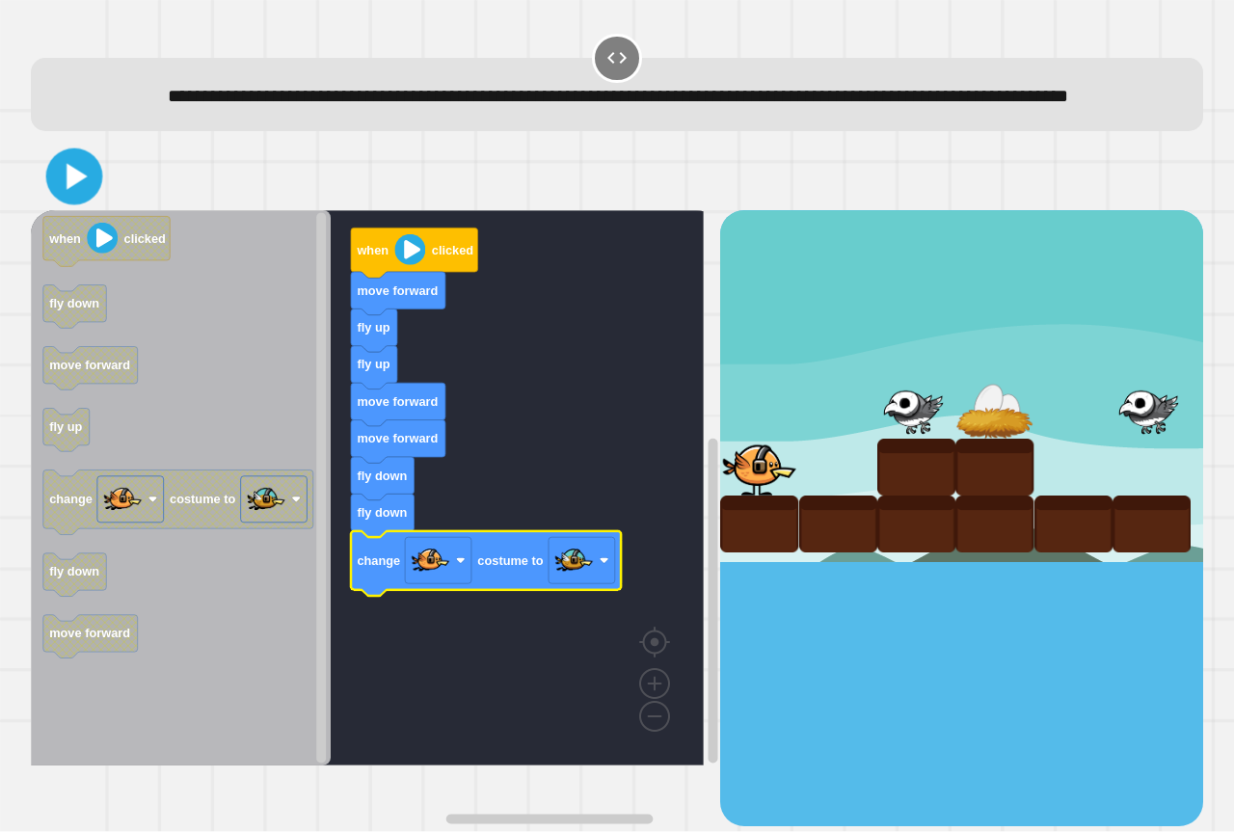
click at [97, 205] on button at bounding box center [74, 176] width 57 height 57
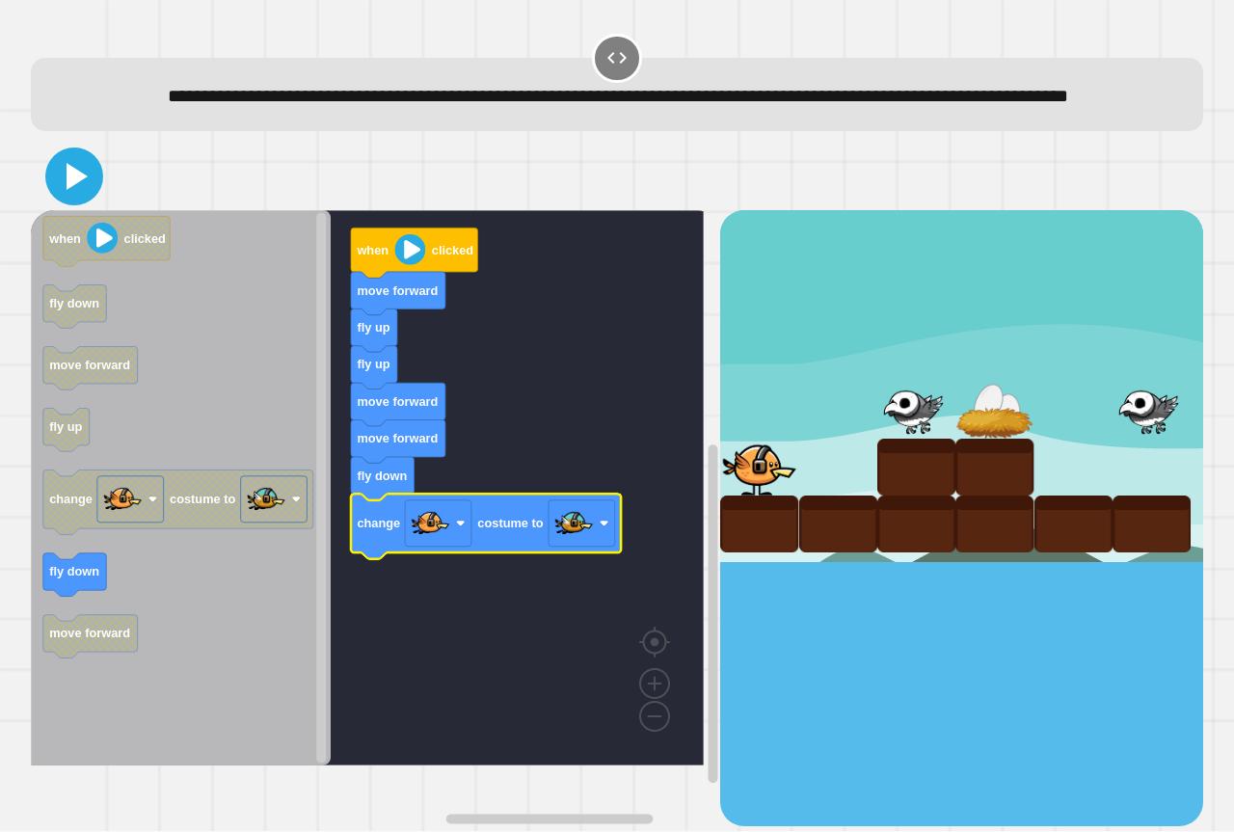
click at [57, 199] on icon at bounding box center [74, 176] width 46 height 46
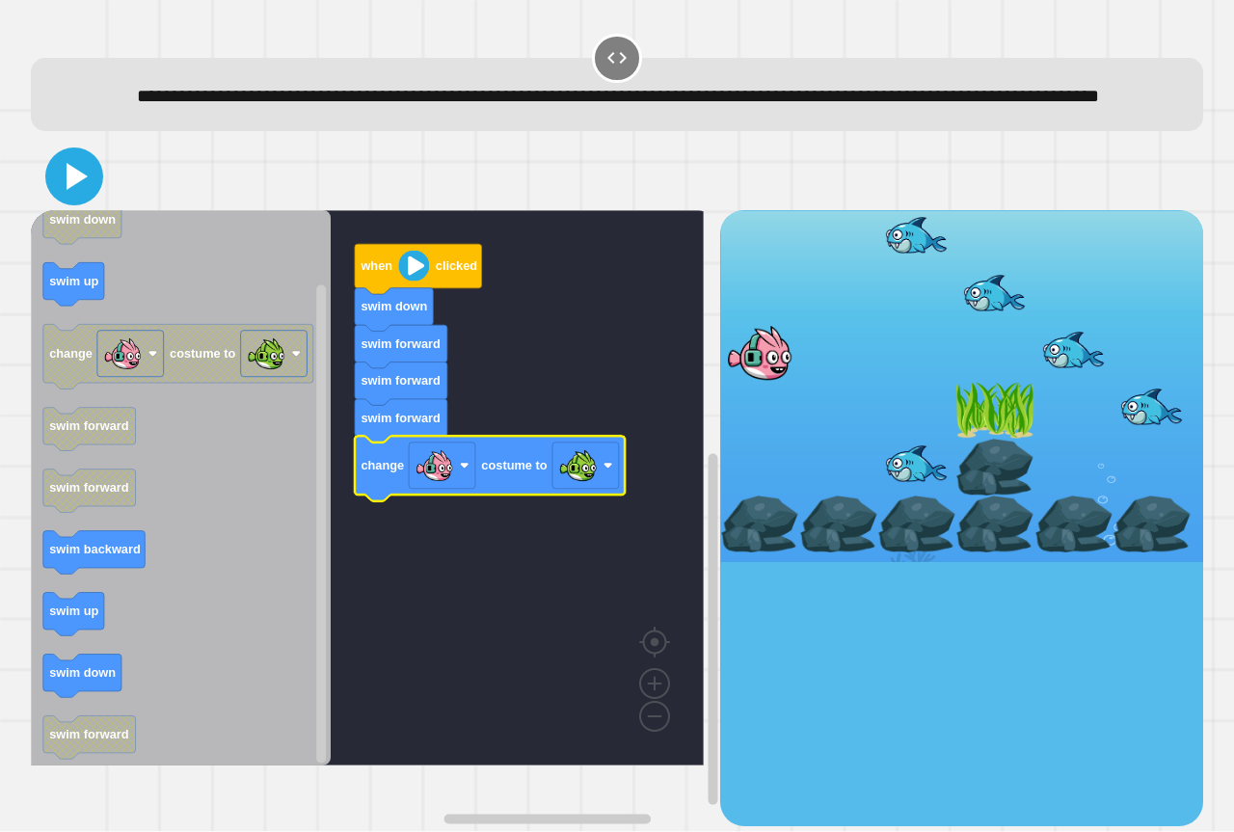
click at [75, 190] on icon at bounding box center [76, 176] width 21 height 27
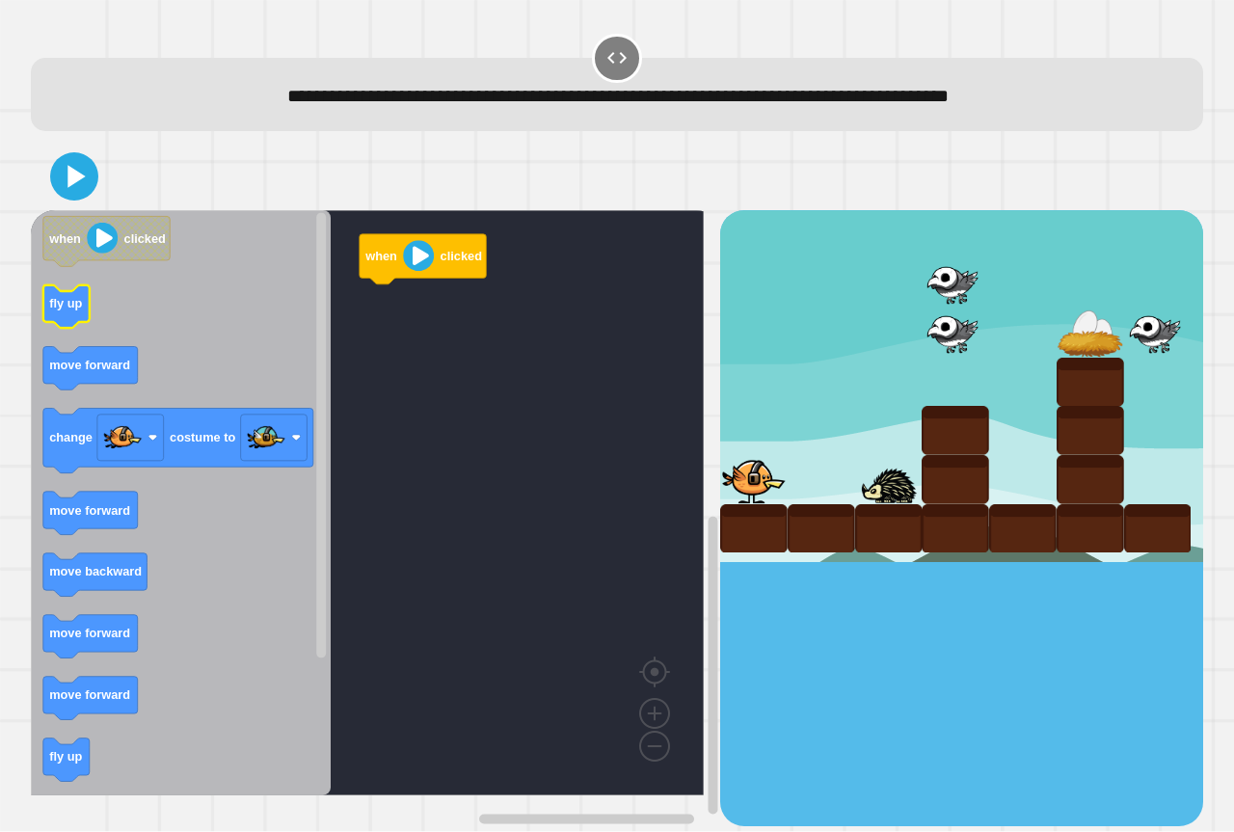
click at [77, 318] on icon "Blockly Workspace" at bounding box center [66, 306] width 46 height 43
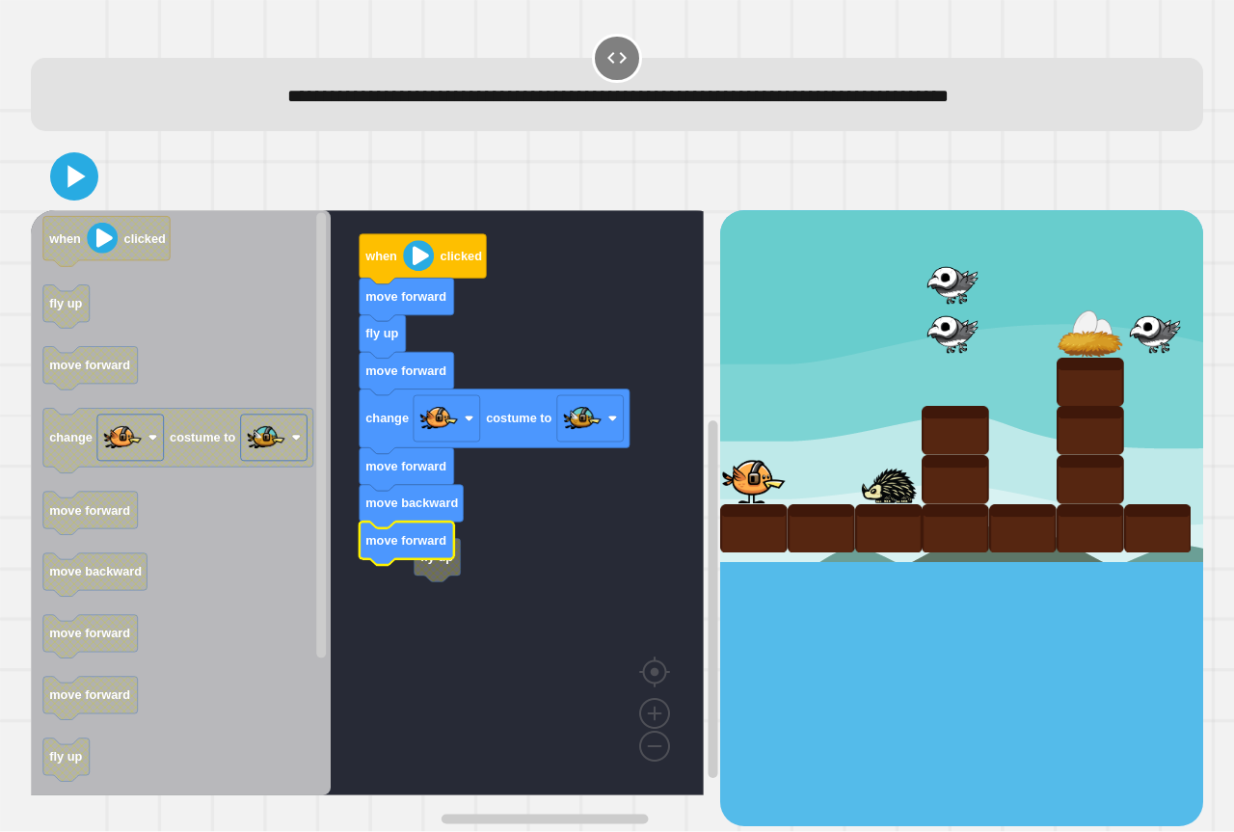
click at [441, 585] on rect "Blockly Workspace" at bounding box center [367, 502] width 673 height 585
click at [64, 170] on icon at bounding box center [74, 176] width 46 height 46
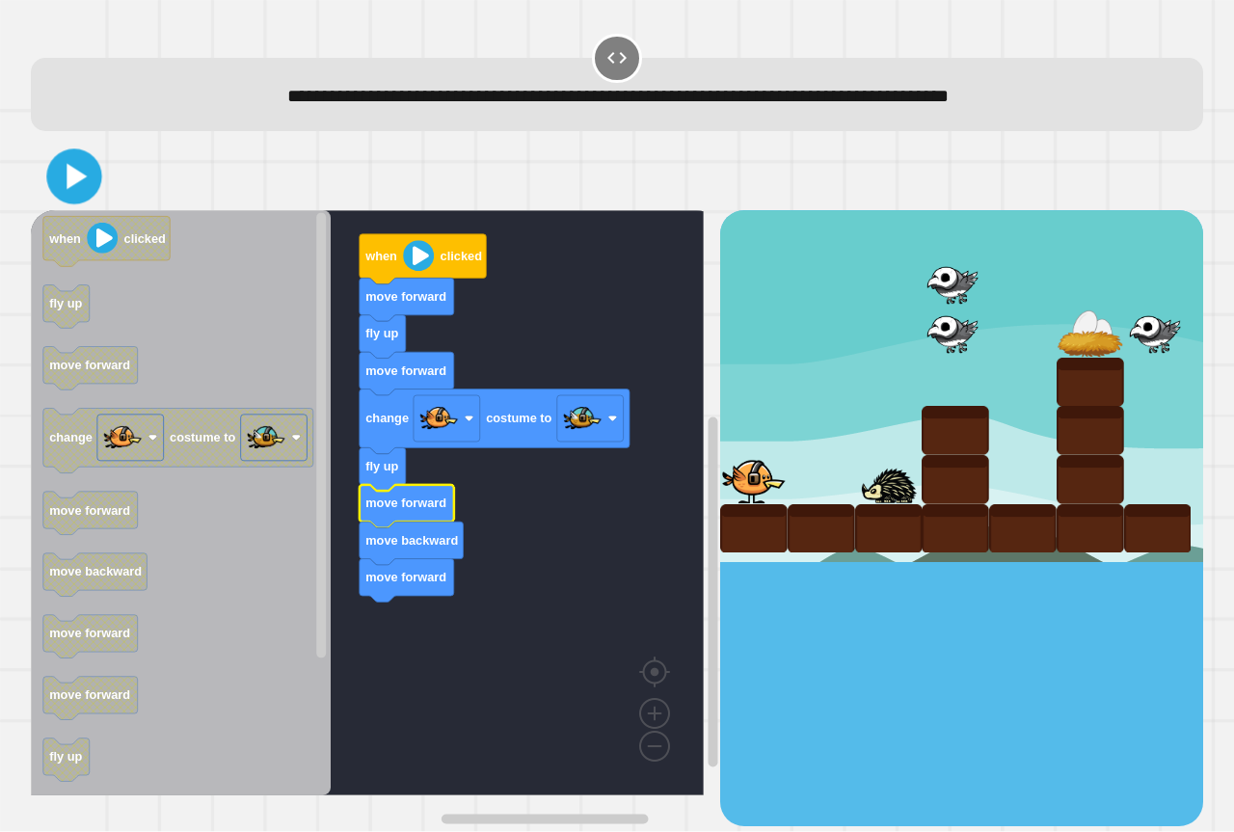
click at [58, 176] on icon at bounding box center [74, 177] width 44 height 44
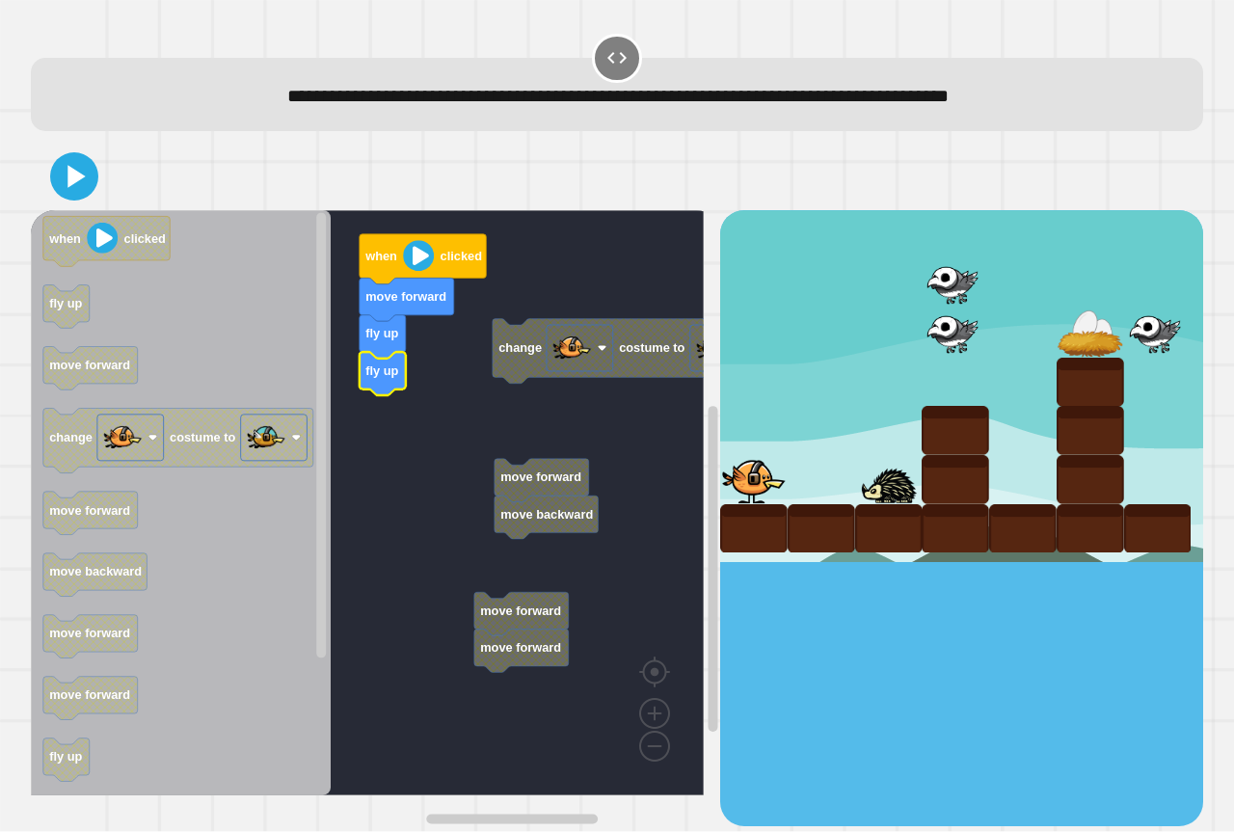
click at [605, 58] on icon at bounding box center [616, 57] width 23 height 23
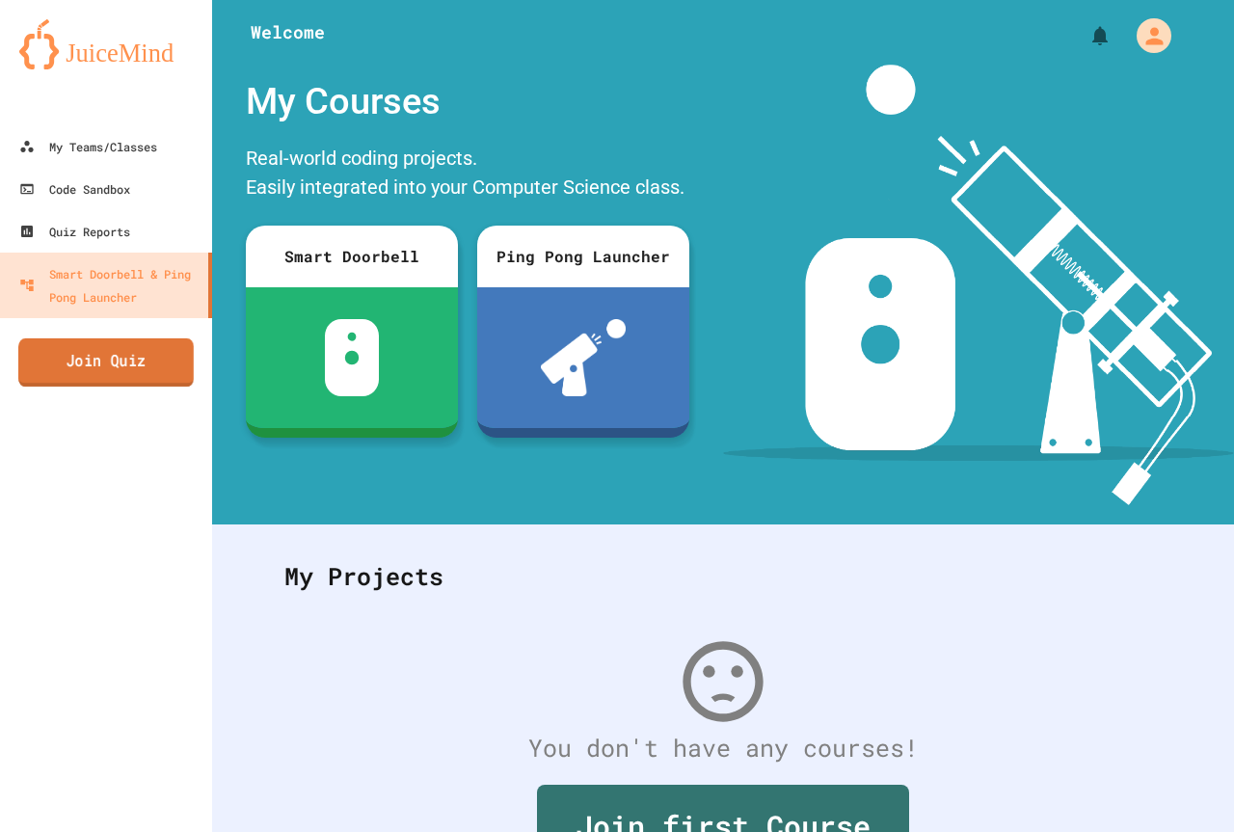
click at [159, 374] on link "Join Quiz" at bounding box center [105, 362] width 175 height 48
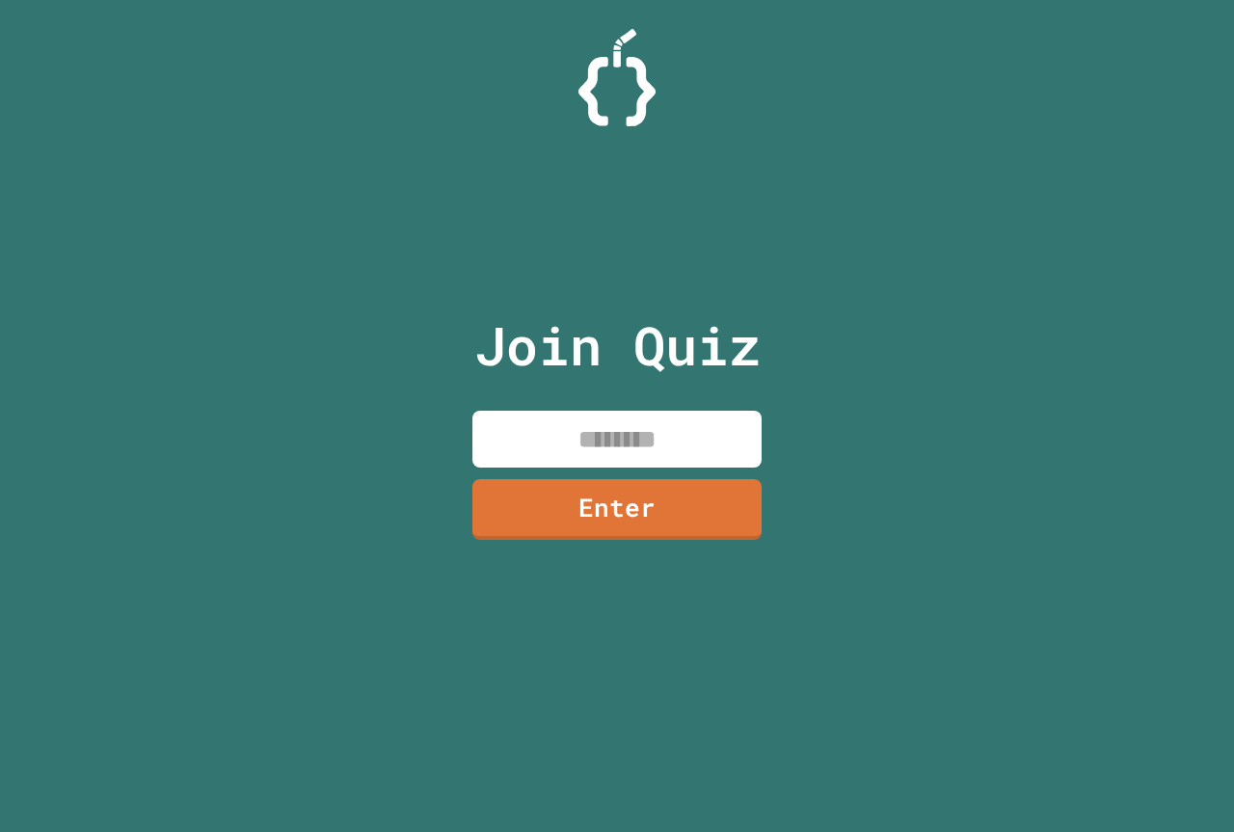
click at [601, 436] on input at bounding box center [616, 439] width 289 height 57
type input "********"
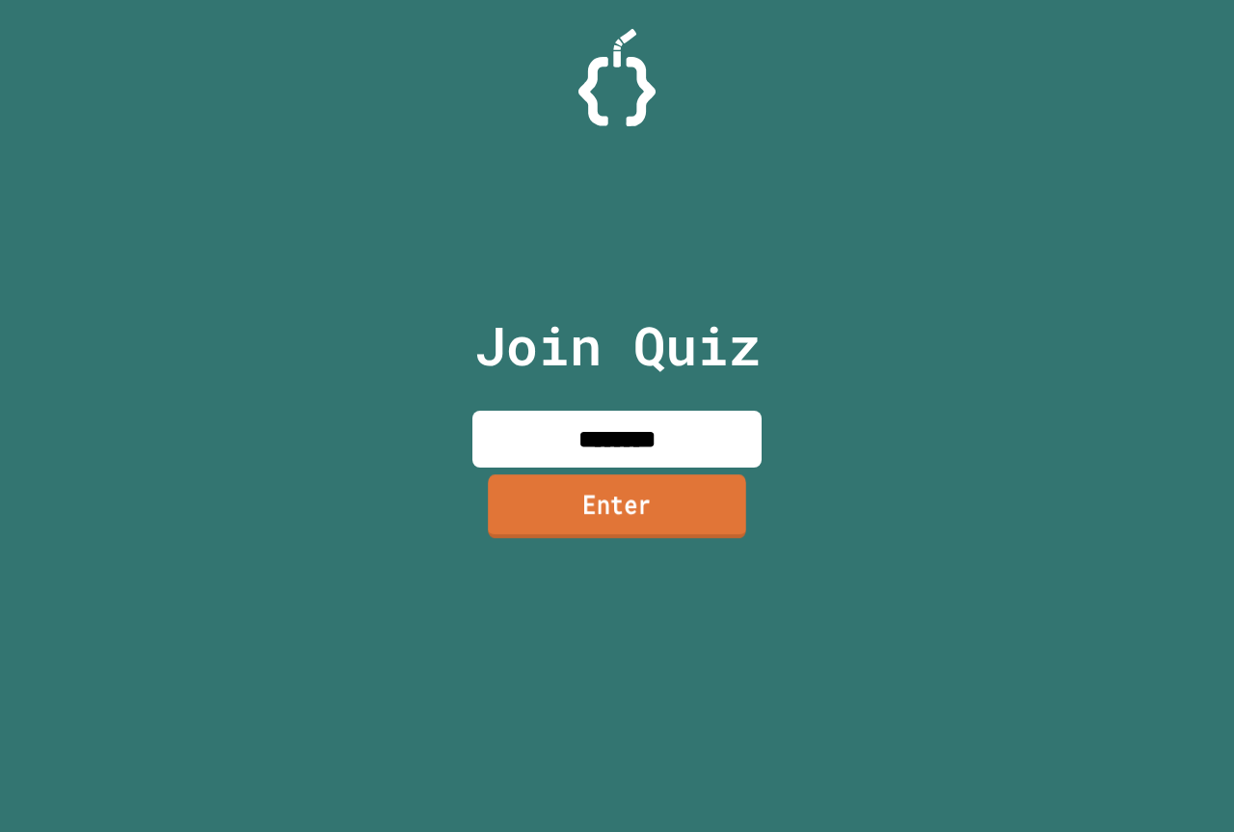
click at [550, 503] on link "Enter" at bounding box center [617, 506] width 258 height 64
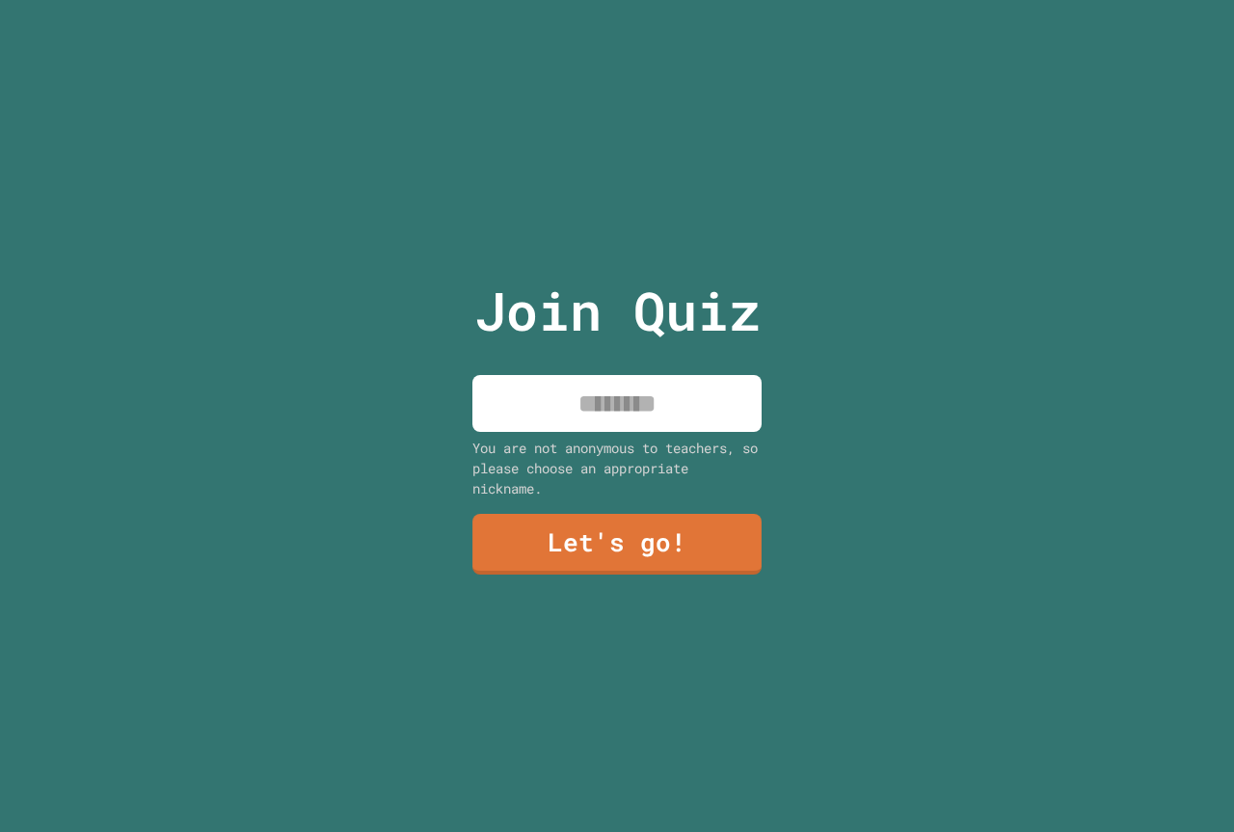
drag, startPoint x: 558, startPoint y: 380, endPoint x: 559, endPoint y: 410, distance: 29.9
click at [558, 382] on input at bounding box center [616, 403] width 289 height 57
type input "*********"
click at [681, 518] on link "Let's go!" at bounding box center [616, 543] width 291 height 63
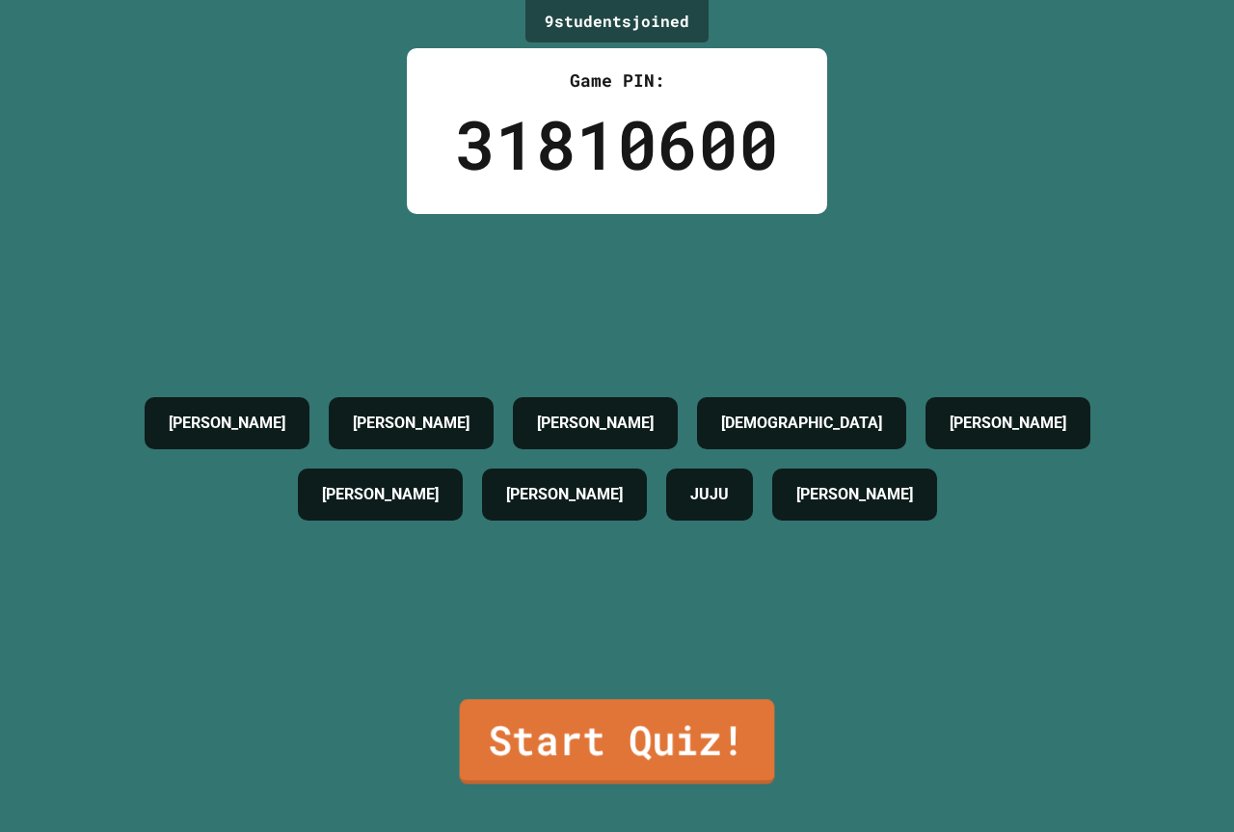
click at [699, 733] on link "Start Quiz!" at bounding box center [617, 741] width 315 height 85
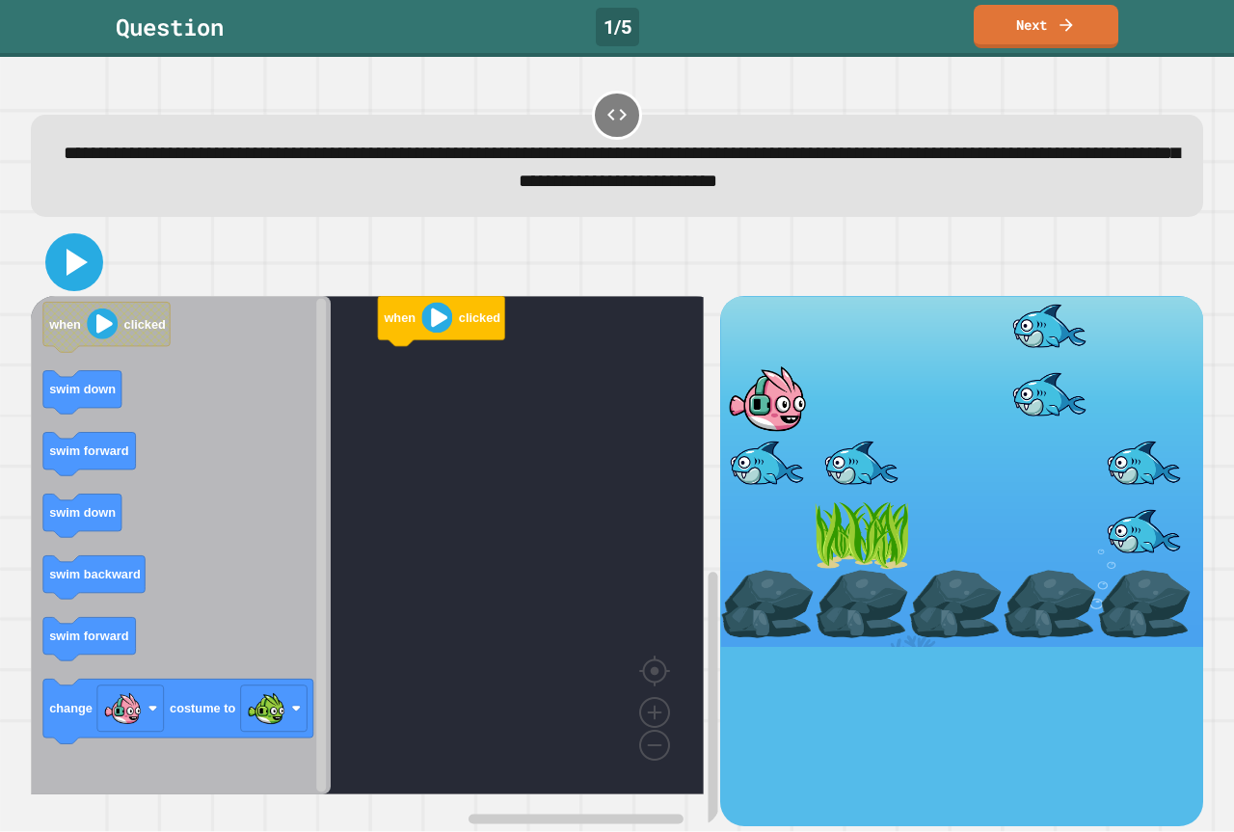
click at [74, 268] on icon at bounding box center [76, 262] width 21 height 27
click at [76, 277] on icon at bounding box center [74, 262] width 46 height 46
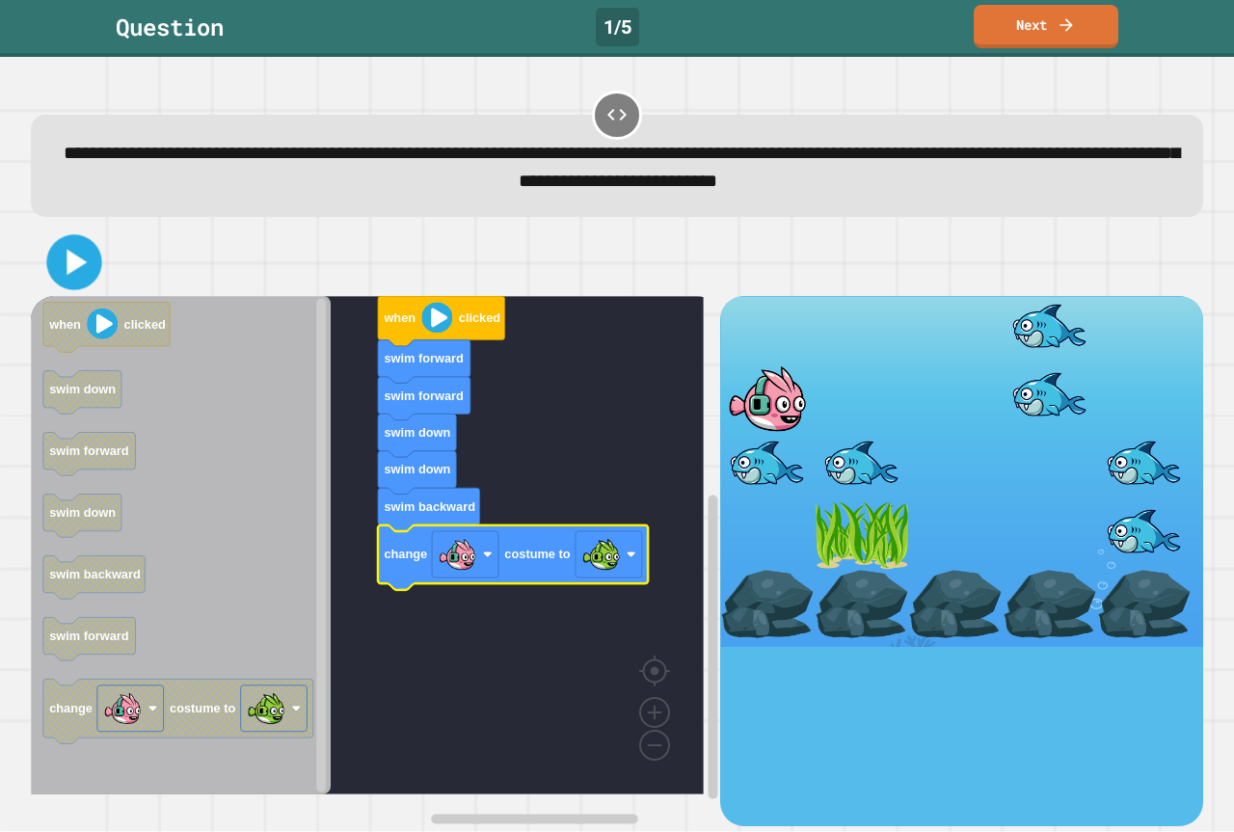
click at [54, 265] on icon at bounding box center [74, 262] width 44 height 44
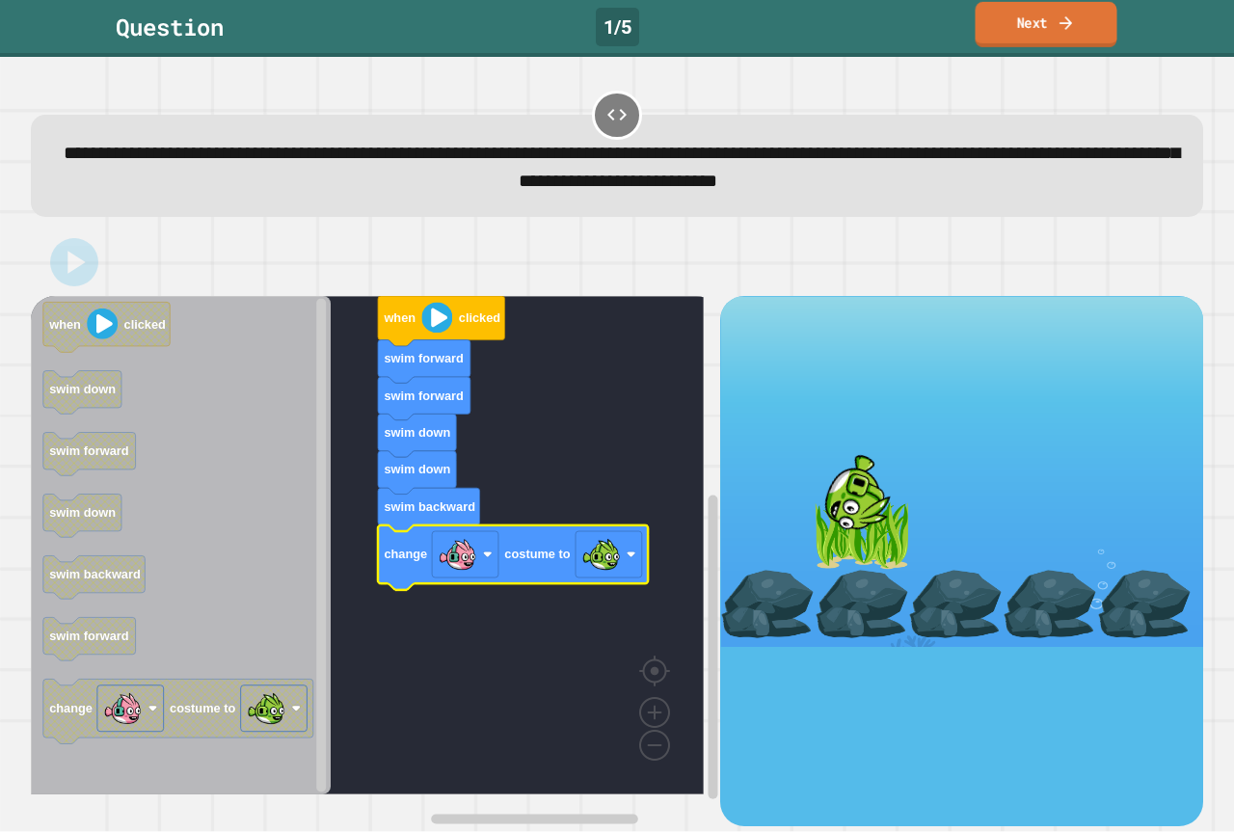
click at [1055, 36] on link "Next" at bounding box center [1045, 24] width 142 height 45
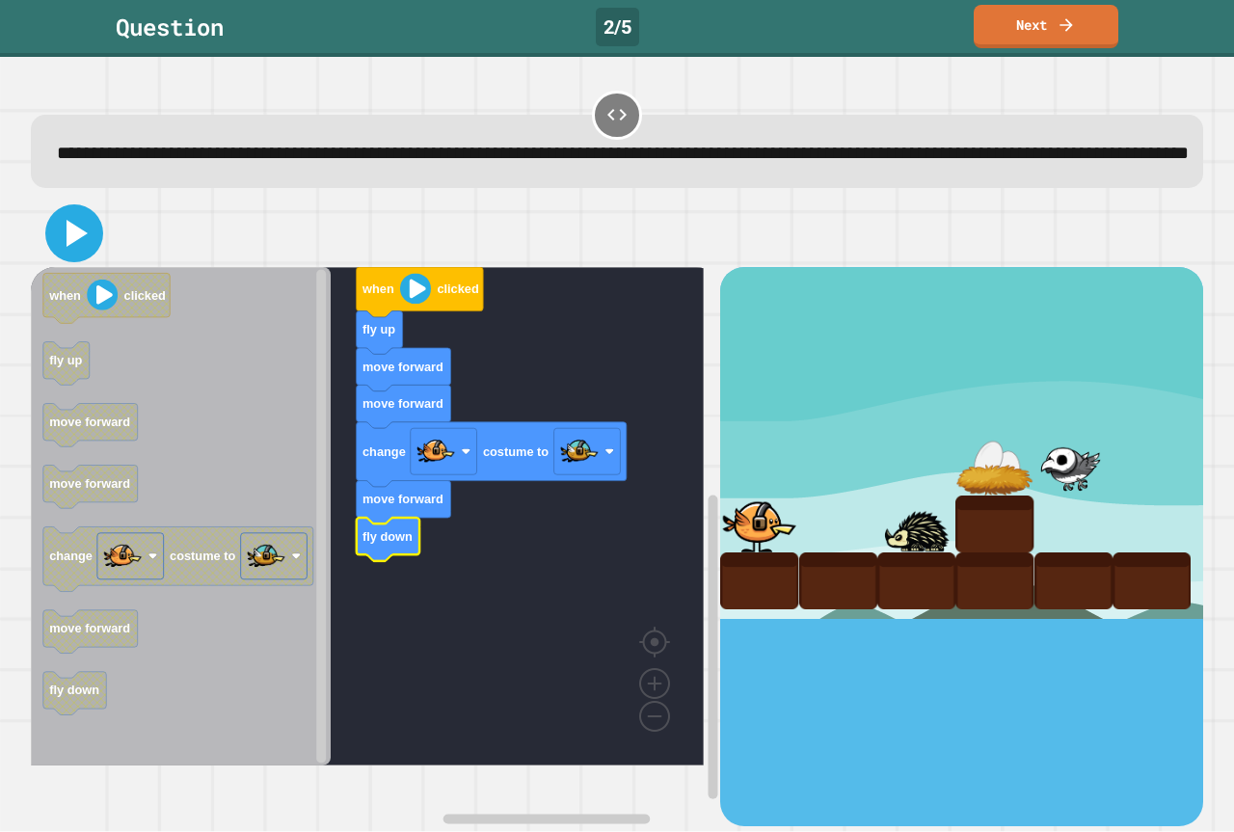
click at [72, 254] on icon at bounding box center [74, 233] width 46 height 46
click at [367, 544] on text "fly down" at bounding box center [387, 536] width 50 height 14
click at [78, 253] on icon at bounding box center [75, 234] width 40 height 40
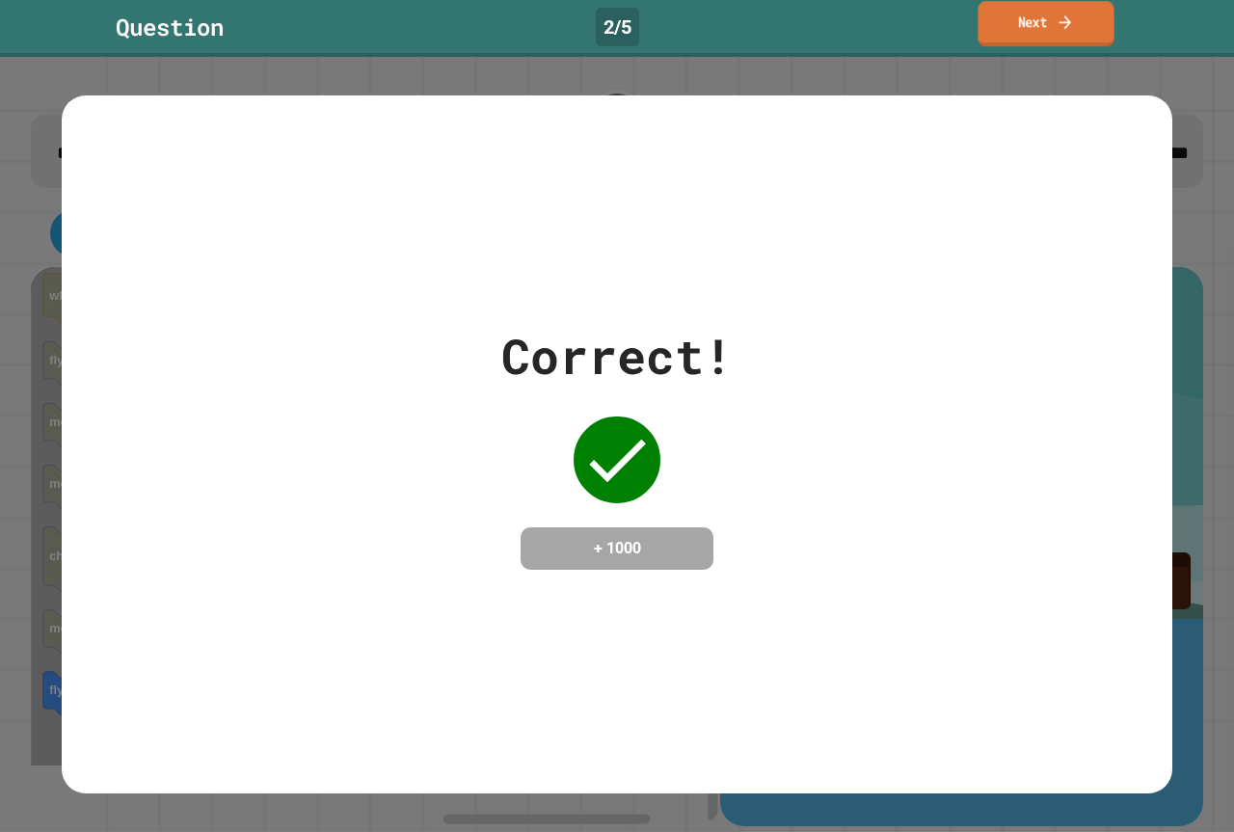
click at [1093, 35] on link "Next" at bounding box center [1045, 23] width 136 height 45
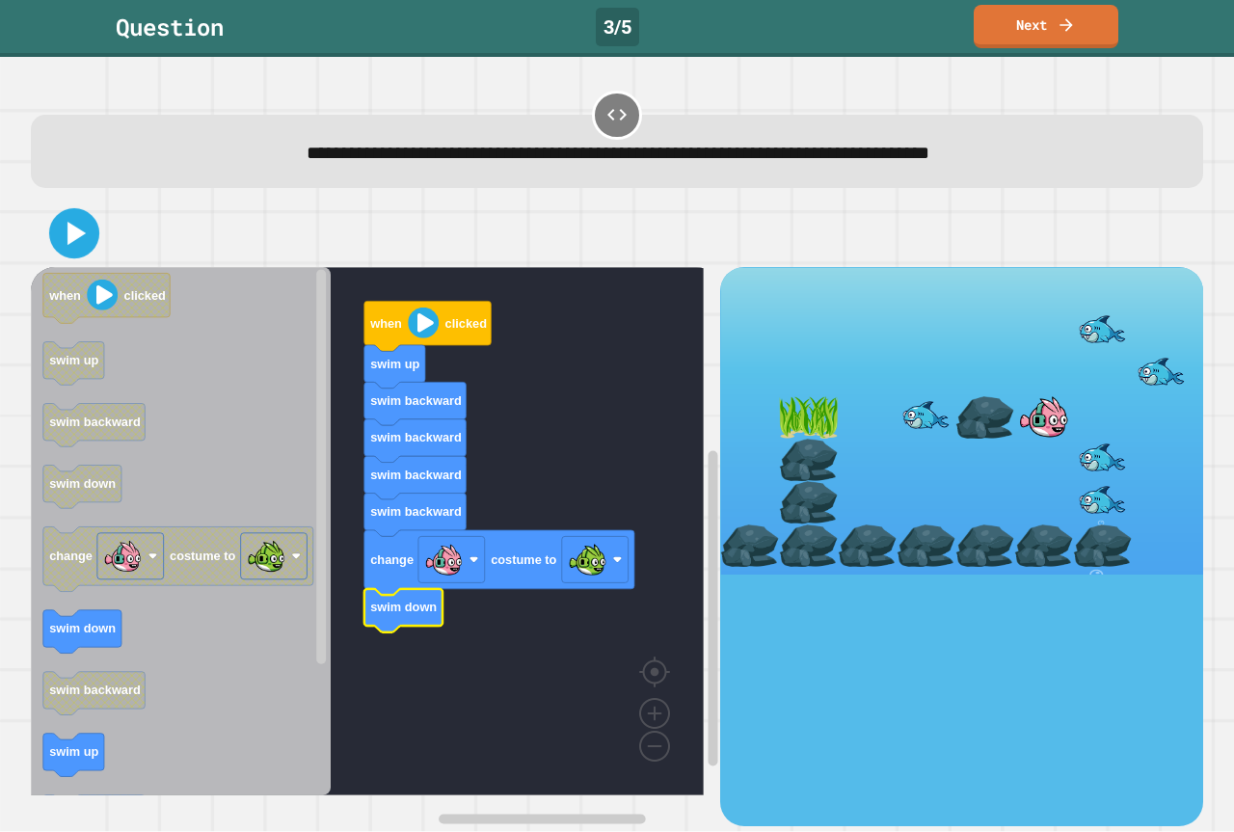
click at [79, 248] on icon at bounding box center [74, 234] width 40 height 40
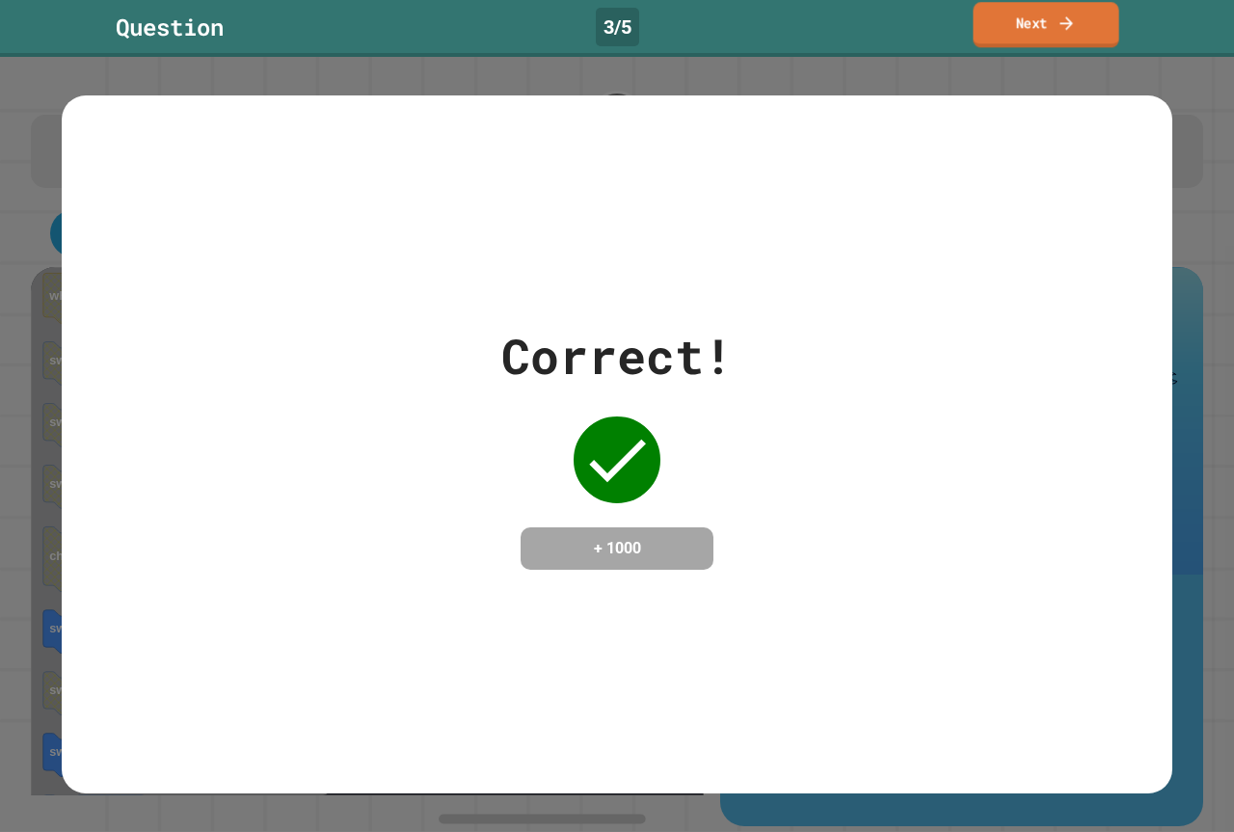
click at [1022, 23] on link "Next" at bounding box center [1045, 24] width 146 height 45
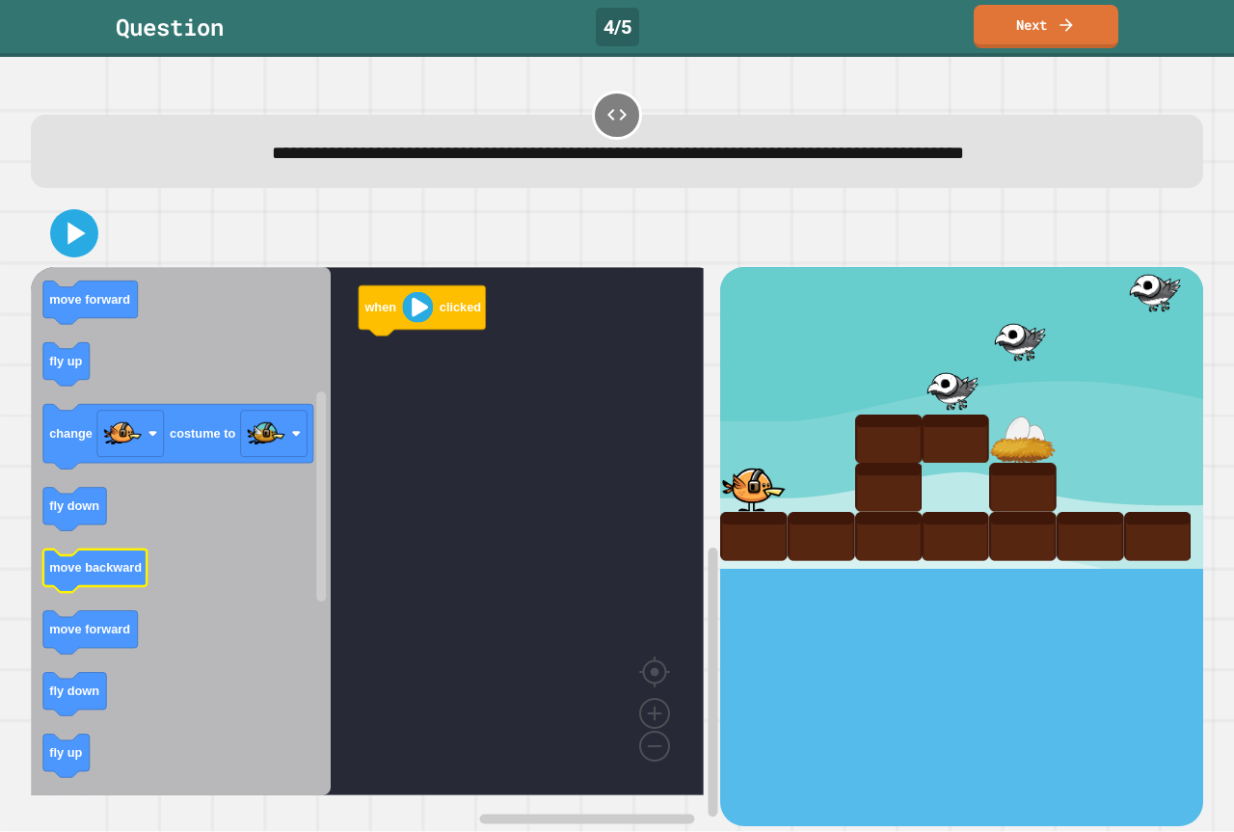
click at [79, 589] on rect "Blockly Workspace" at bounding box center [95, 570] width 104 height 43
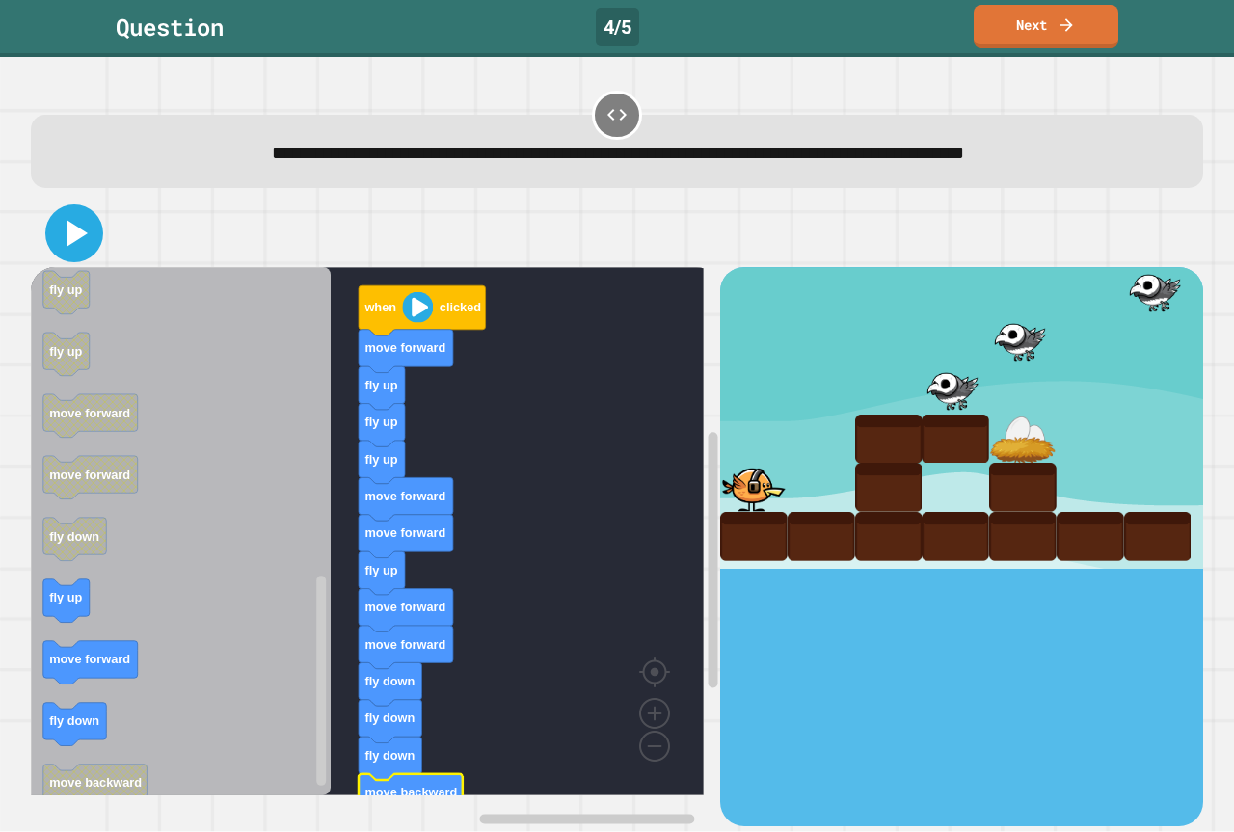
click at [57, 241] on icon at bounding box center [74, 233] width 46 height 46
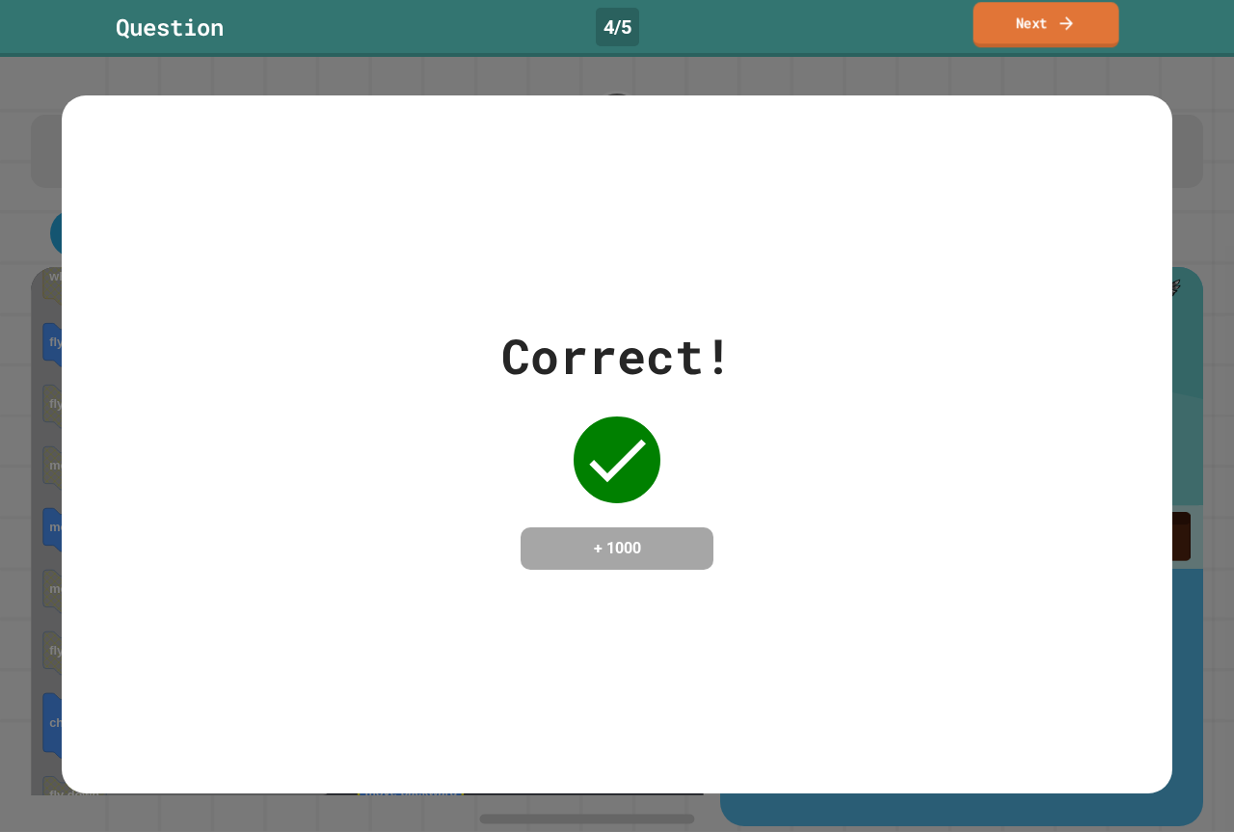
click at [1017, 23] on link "Next" at bounding box center [1045, 24] width 146 height 45
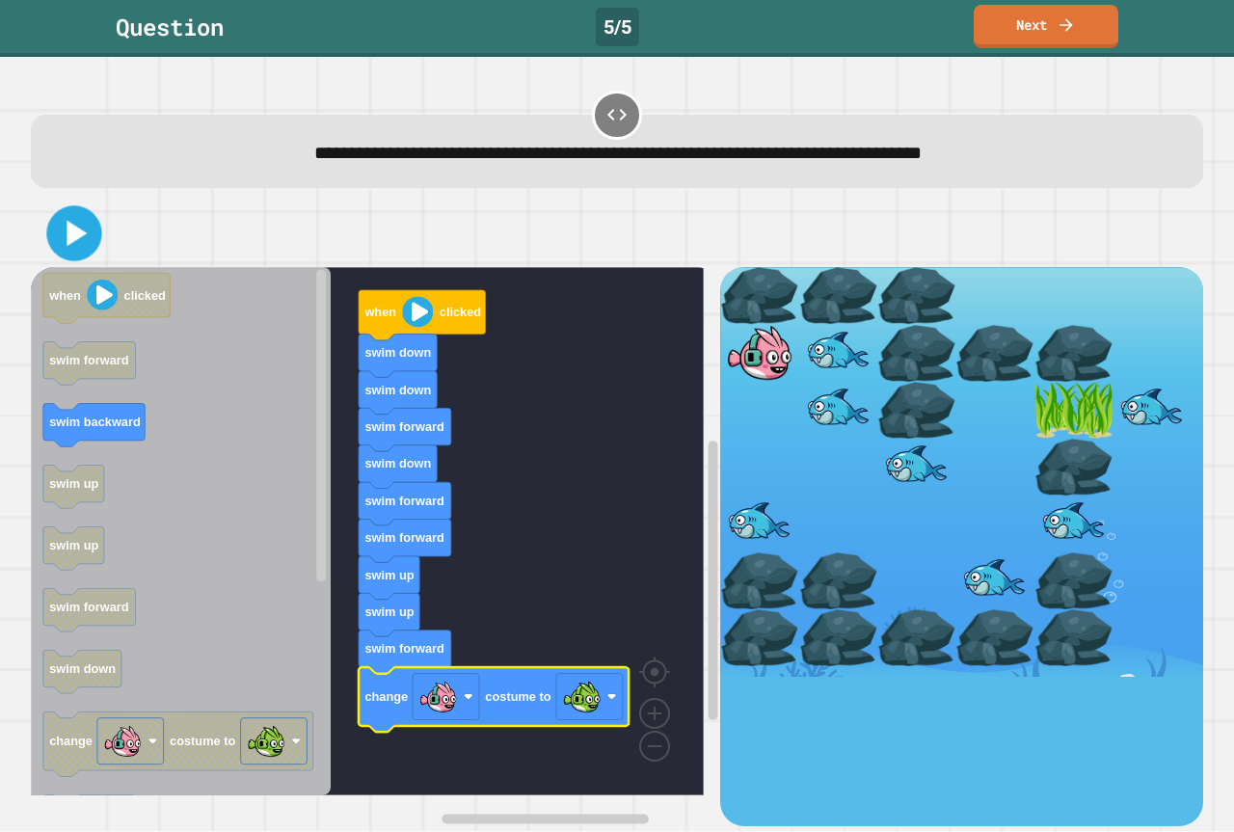
click at [67, 247] on icon at bounding box center [76, 234] width 20 height 26
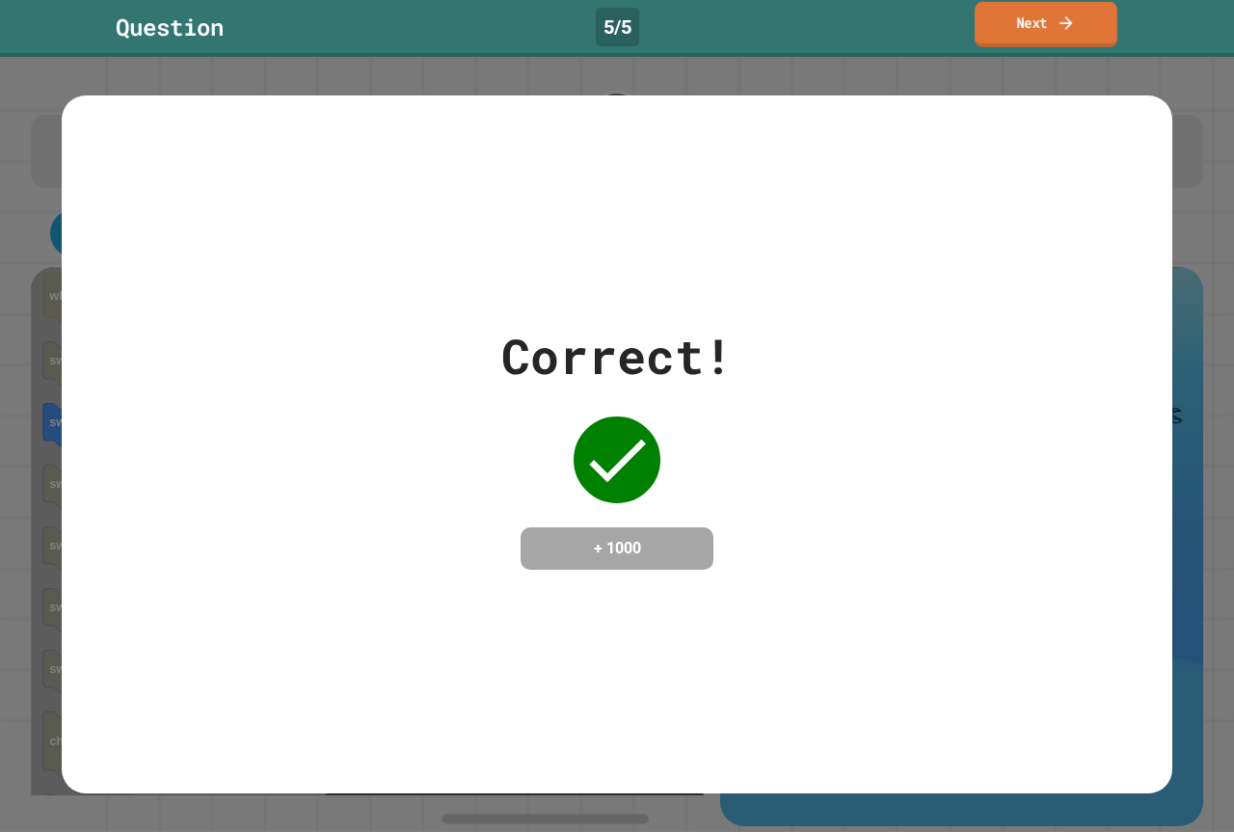
click at [1050, 19] on link "Next" at bounding box center [1045, 24] width 143 height 45
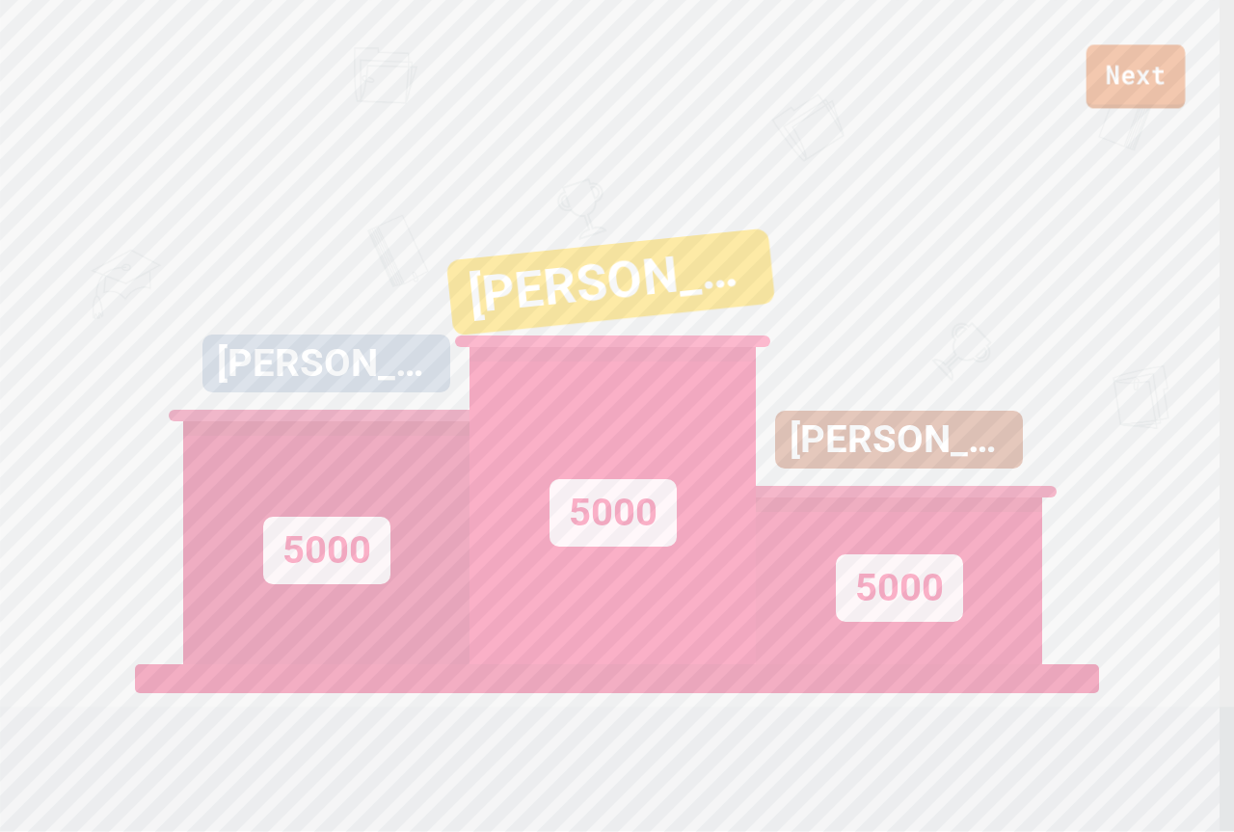
click at [1155, 66] on link "Next" at bounding box center [1135, 76] width 99 height 64
